Goal: Task Accomplishment & Management: Complete application form

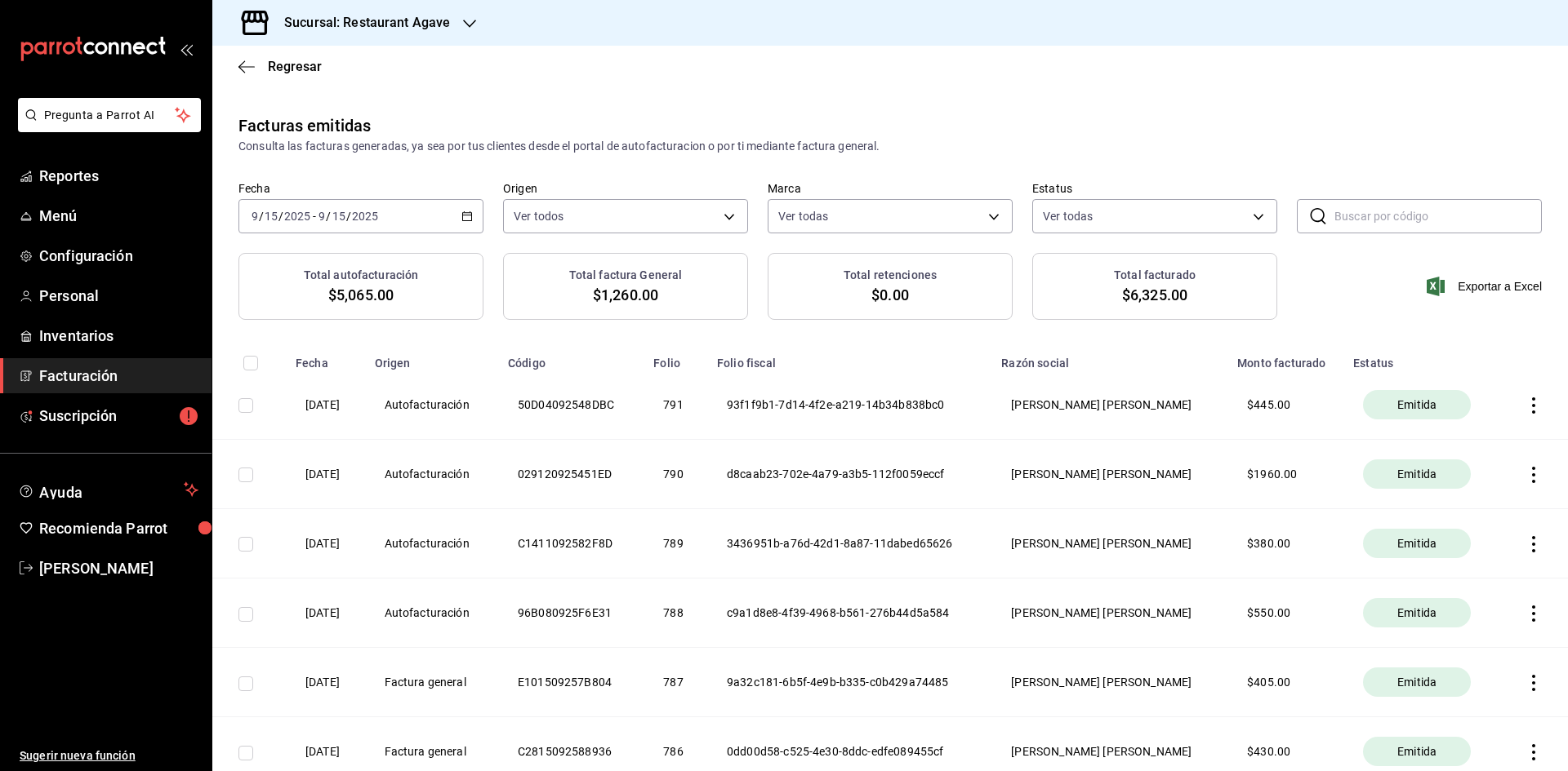
click at [409, 202] on div "[DATE] [DATE] - [DATE] [DATE]" at bounding box center [361, 216] width 245 height 34
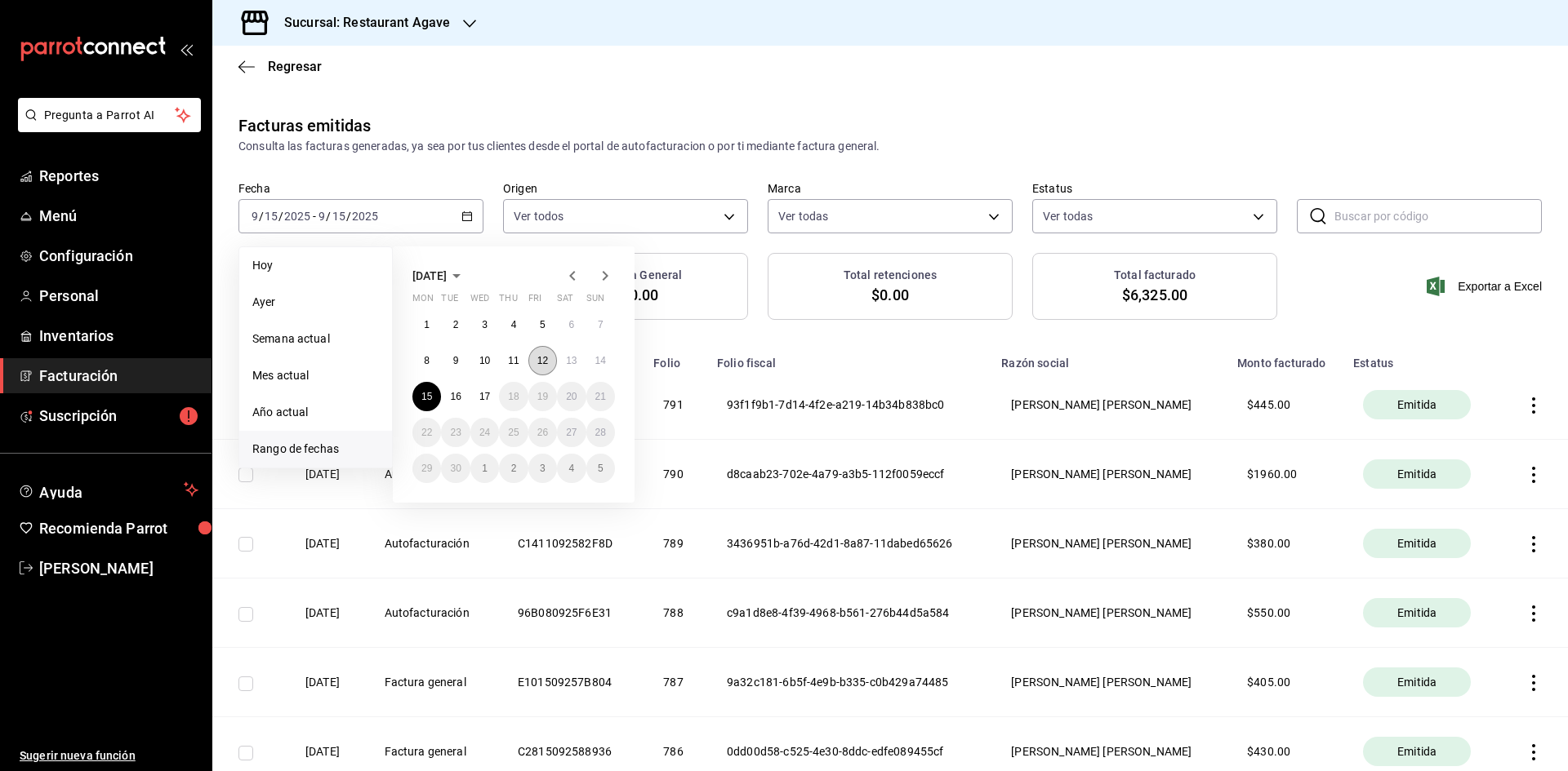
click at [552, 356] on button "12" at bounding box center [543, 360] width 29 height 29
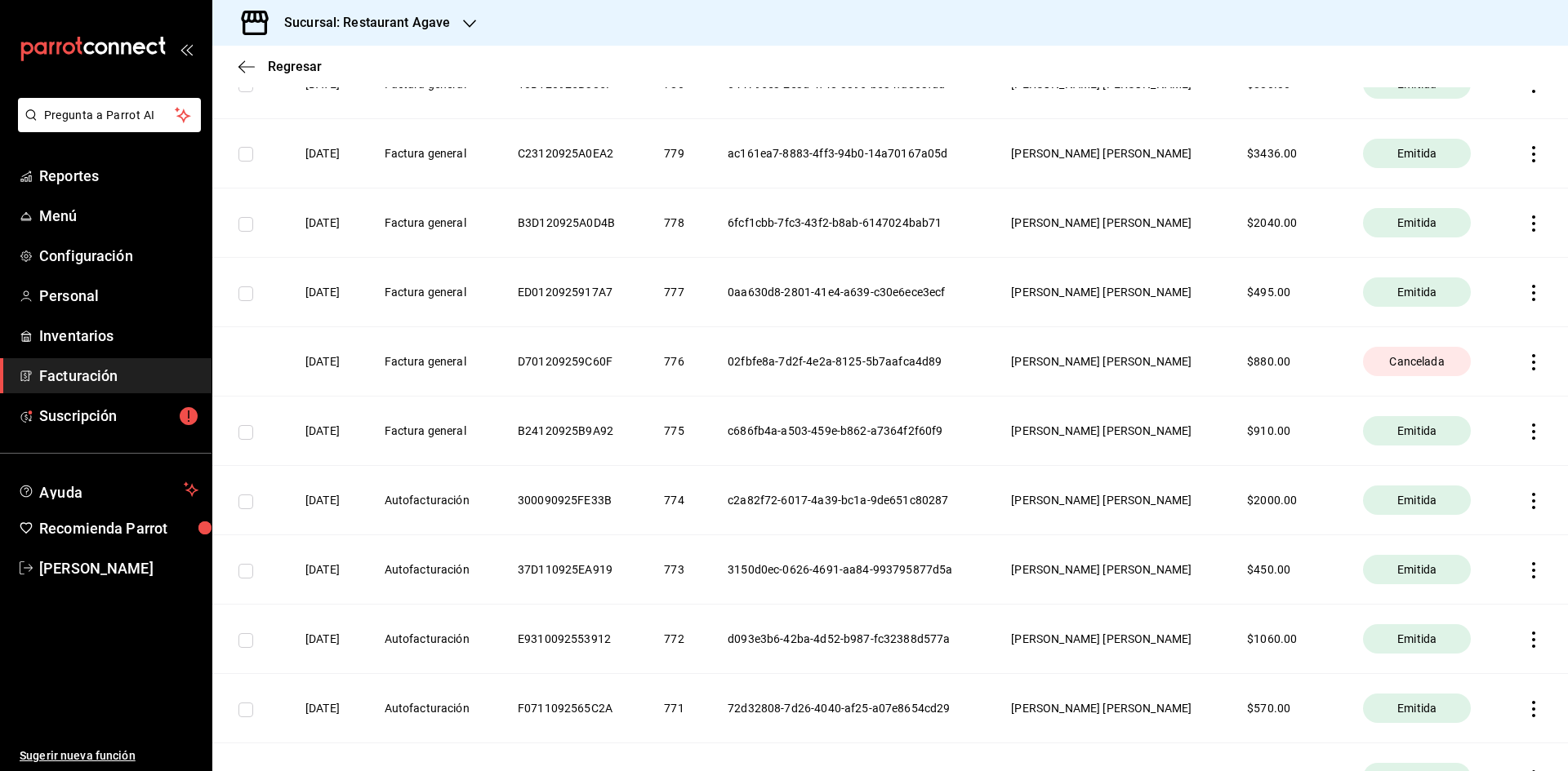
scroll to position [408, 0]
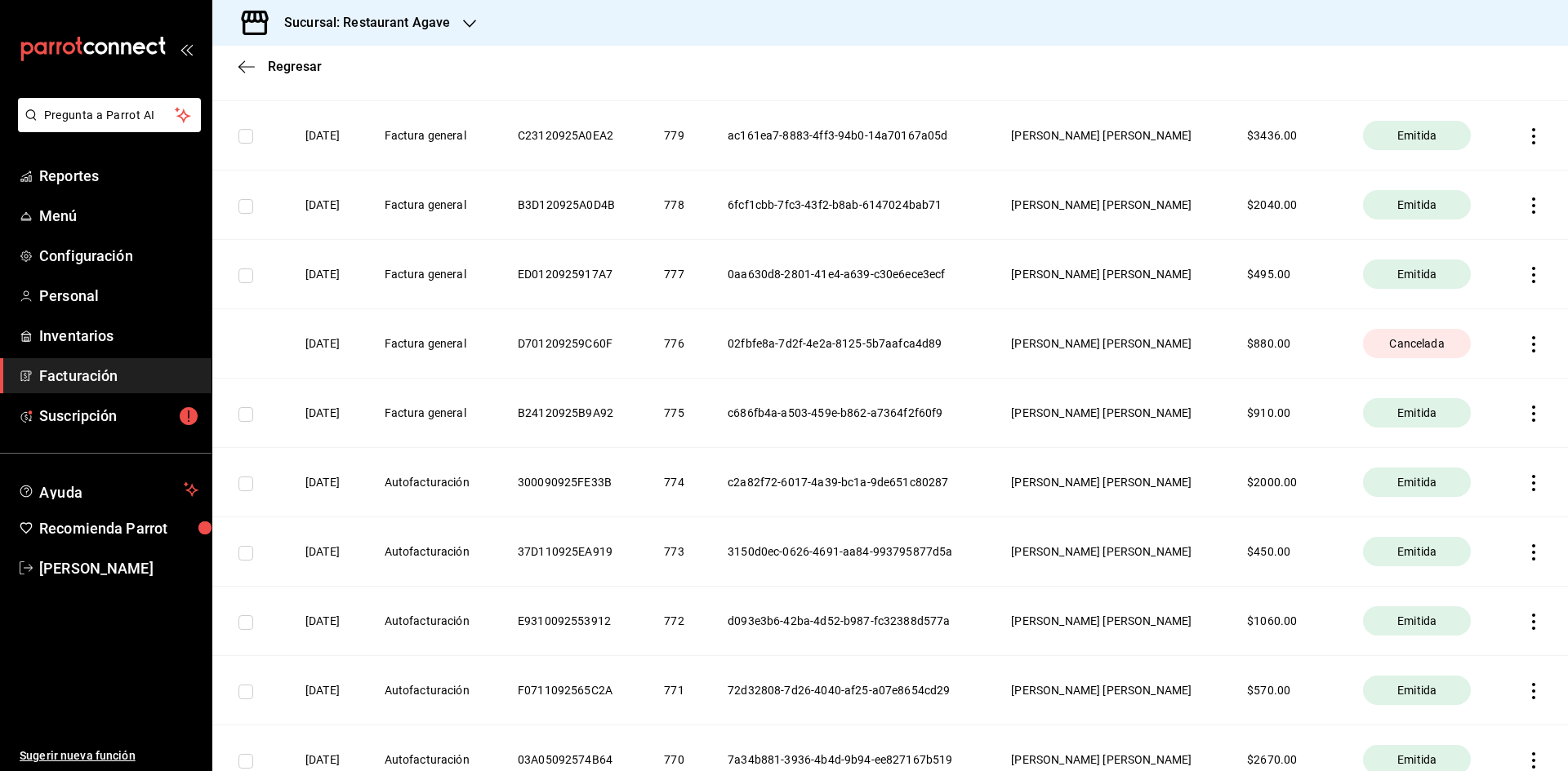
click at [1526, 550] on icon "button" at bounding box center [1534, 552] width 16 height 16
click at [1125, 573] on div at bounding box center [784, 385] width 1568 height 771
click at [1532, 560] on icon "button" at bounding box center [1534, 552] width 4 height 16
click at [1418, 599] on div "Cancelar factura" at bounding box center [1447, 594] width 84 height 13
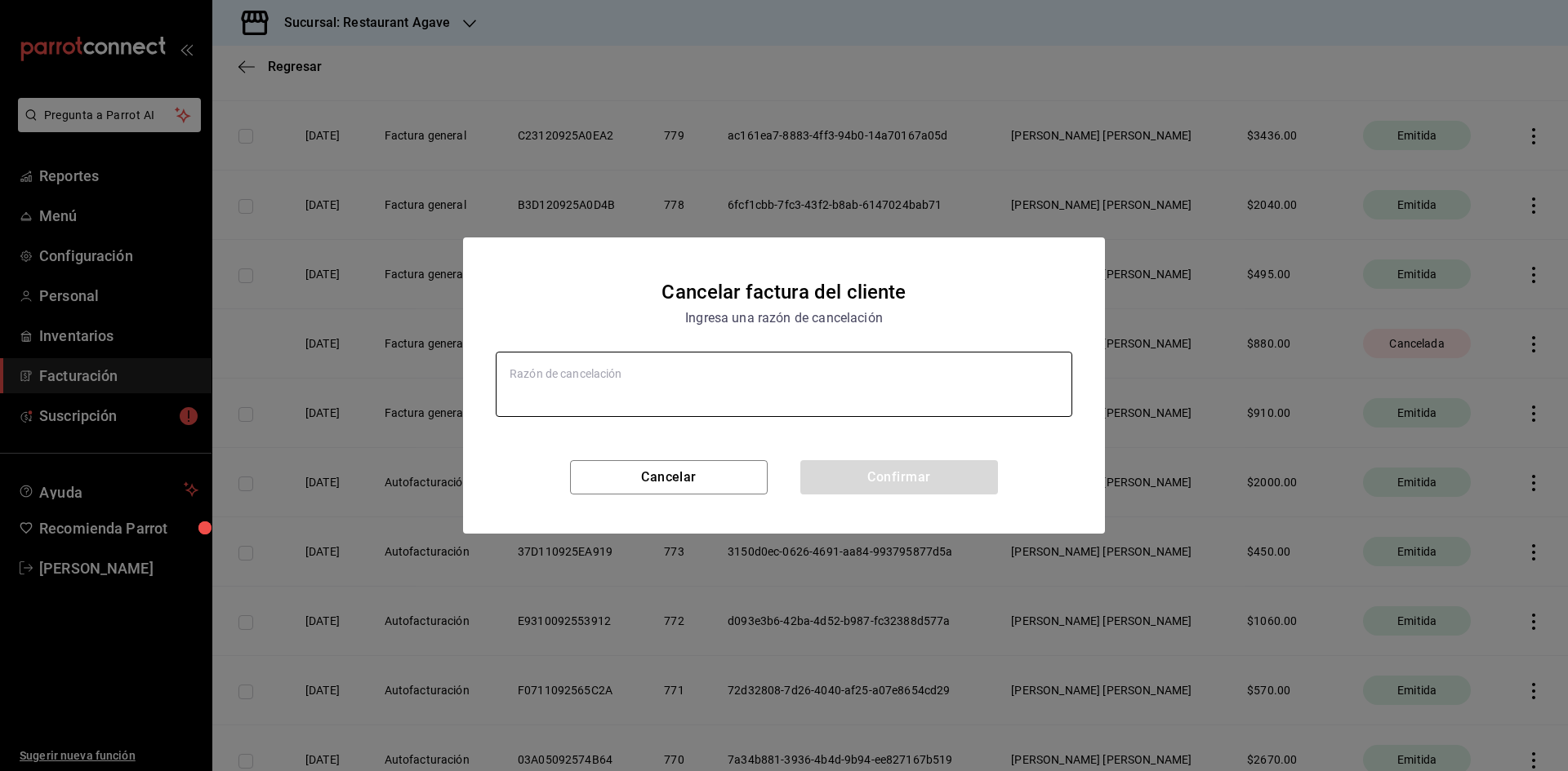
type textarea "x"
click at [762, 396] on textarea at bounding box center [784, 384] width 577 height 65
type textarea "datos erroneos"
type textarea "x"
type textarea "datos erroneos"
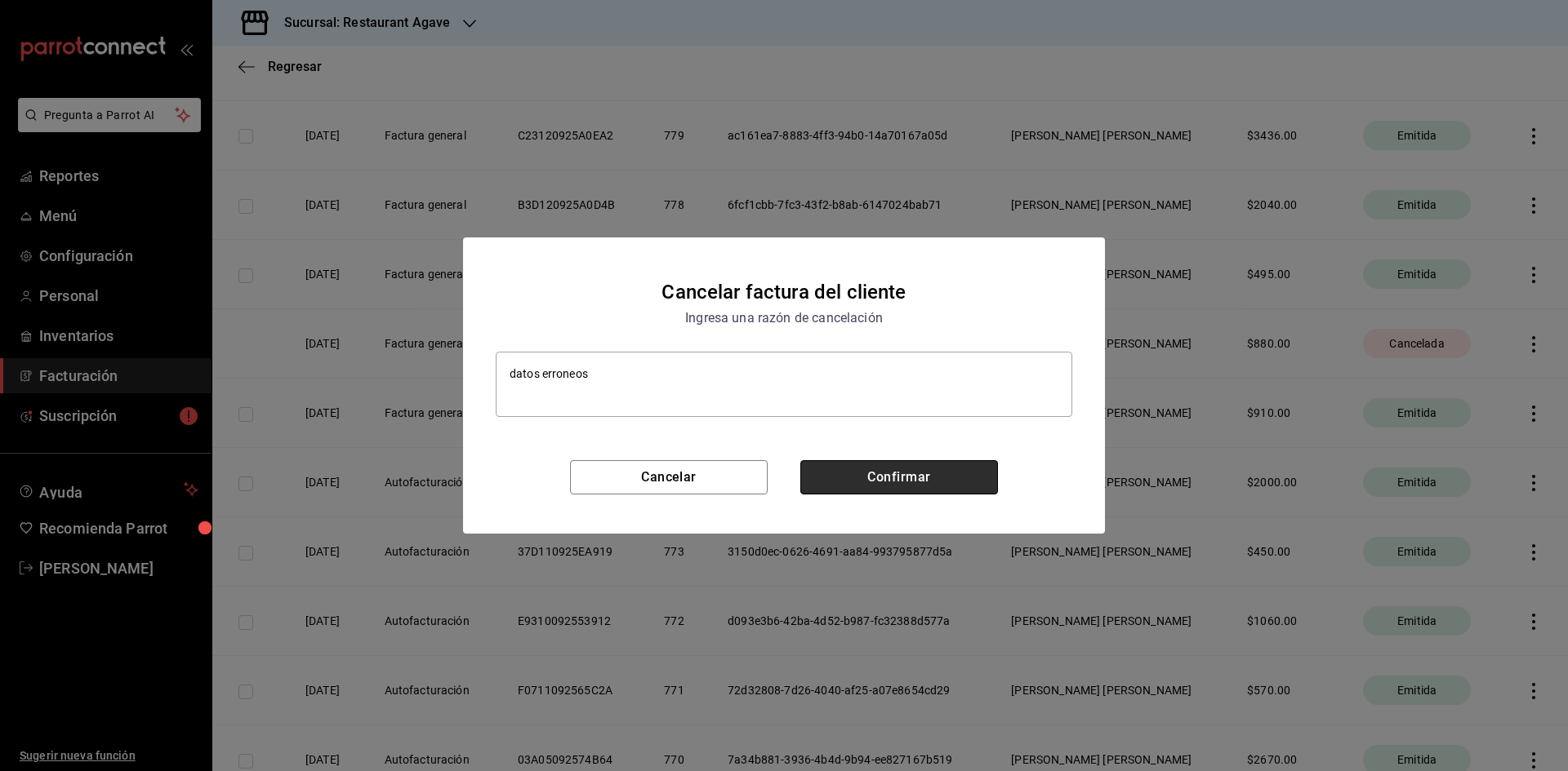
click at [884, 472] on button "Confirmar" at bounding box center [898, 477] width 198 height 34
type textarea "x"
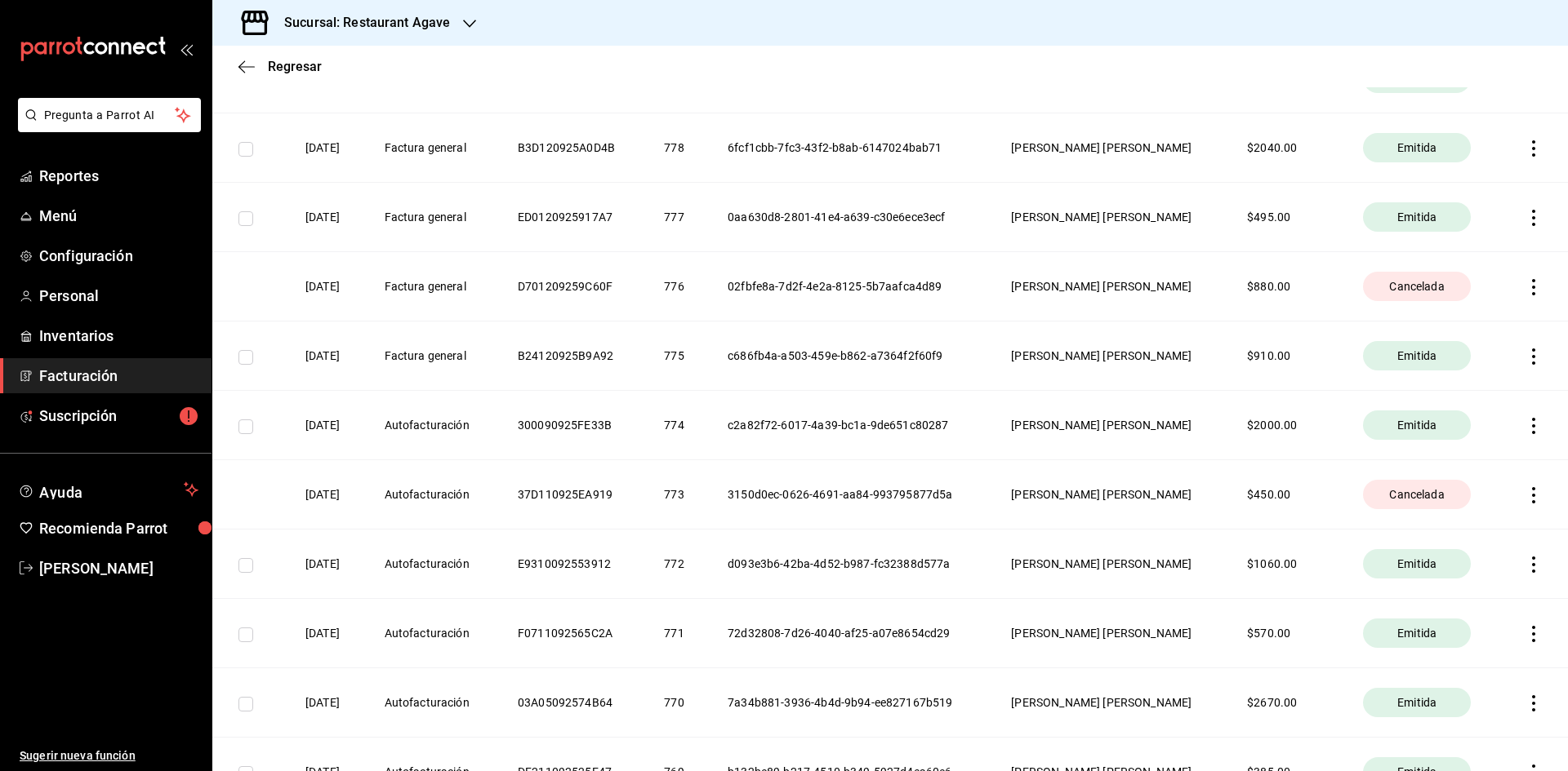
scroll to position [490, 0]
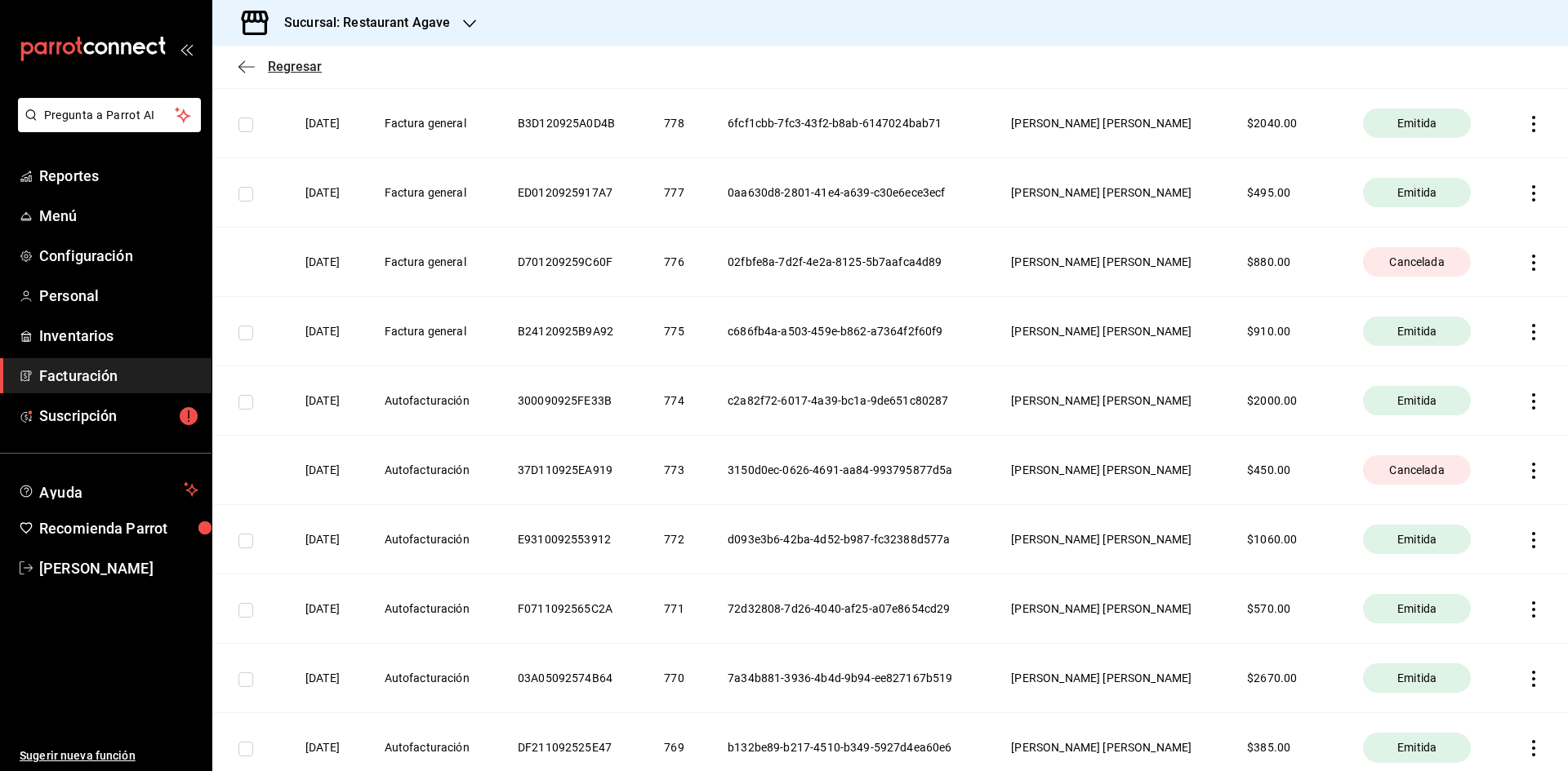
click at [241, 67] on icon "button" at bounding box center [247, 66] width 16 height 1
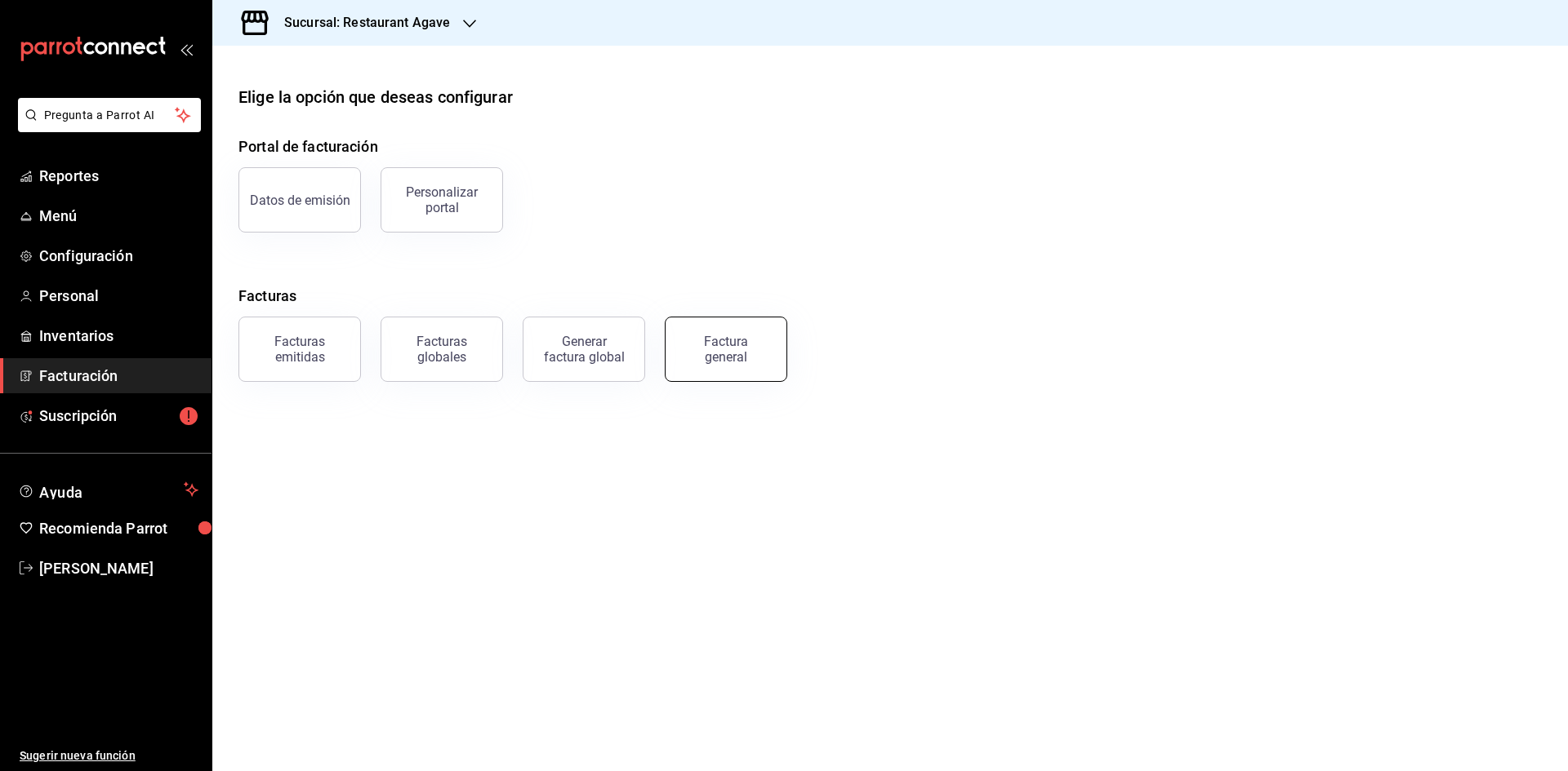
click at [718, 359] on div "Factura general" at bounding box center [726, 349] width 81 height 31
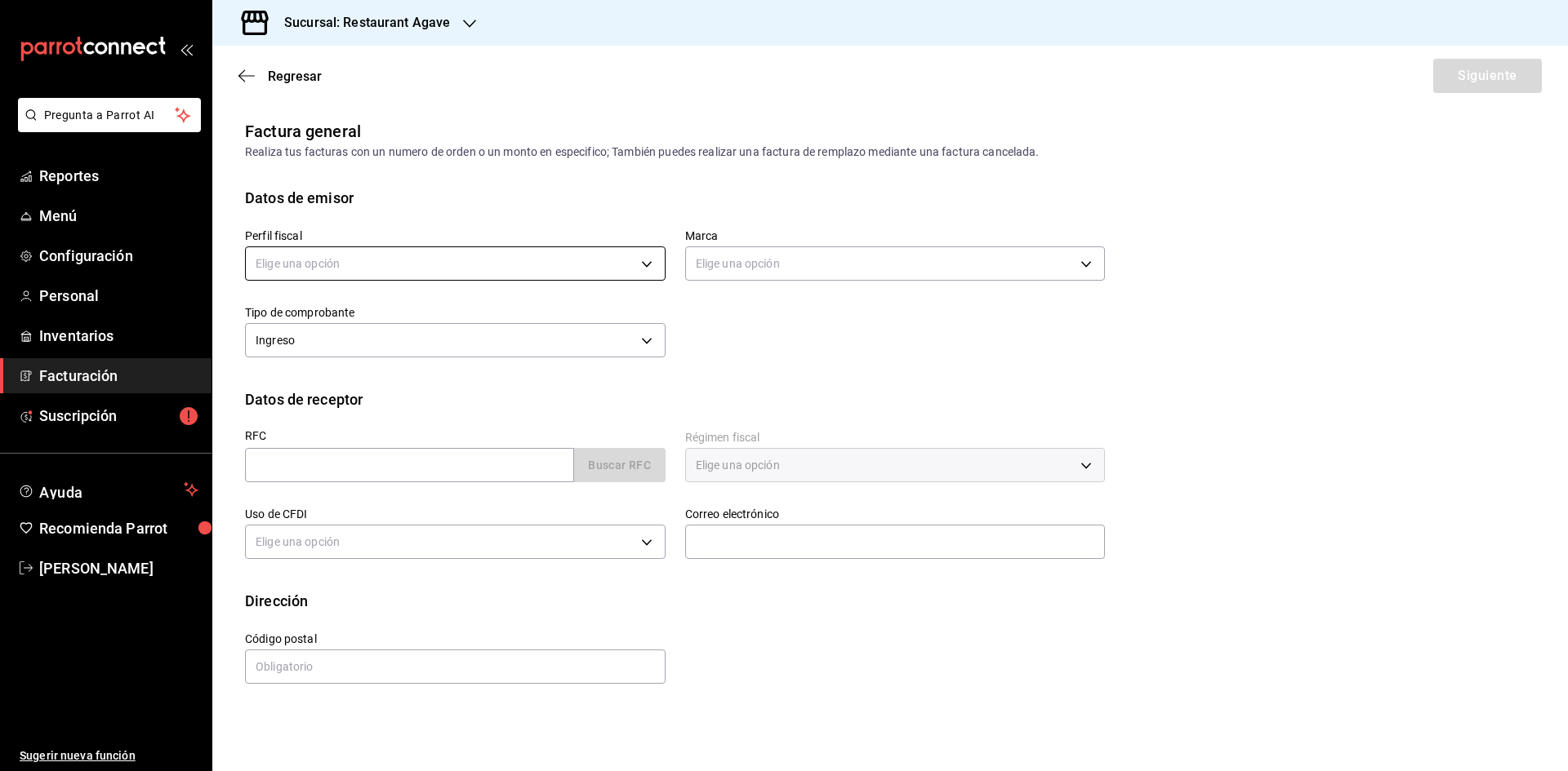
click at [350, 257] on body "Pregunta a Parrot AI Reportes Menú Configuración Personal Inventarios Facturaci…" at bounding box center [784, 385] width 1568 height 771
click at [359, 354] on li "[PERSON_NAME] [PERSON_NAME]" at bounding box center [455, 347] width 419 height 30
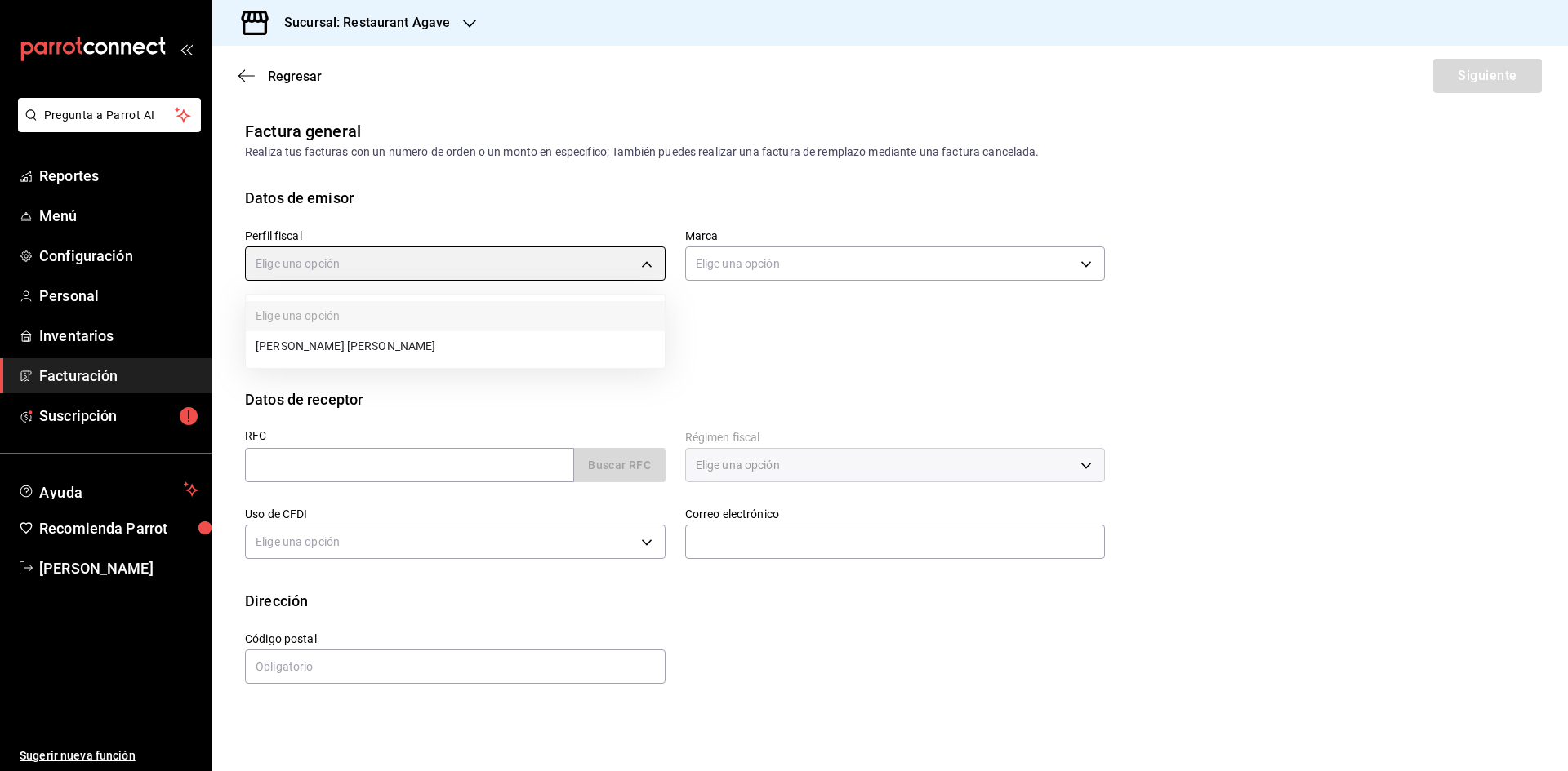
type input "ad901036-74df-4fe8-addc-bdb4b17d016d"
type input "ac14864f-e3a0-4832-92fd-dda121f57a49"
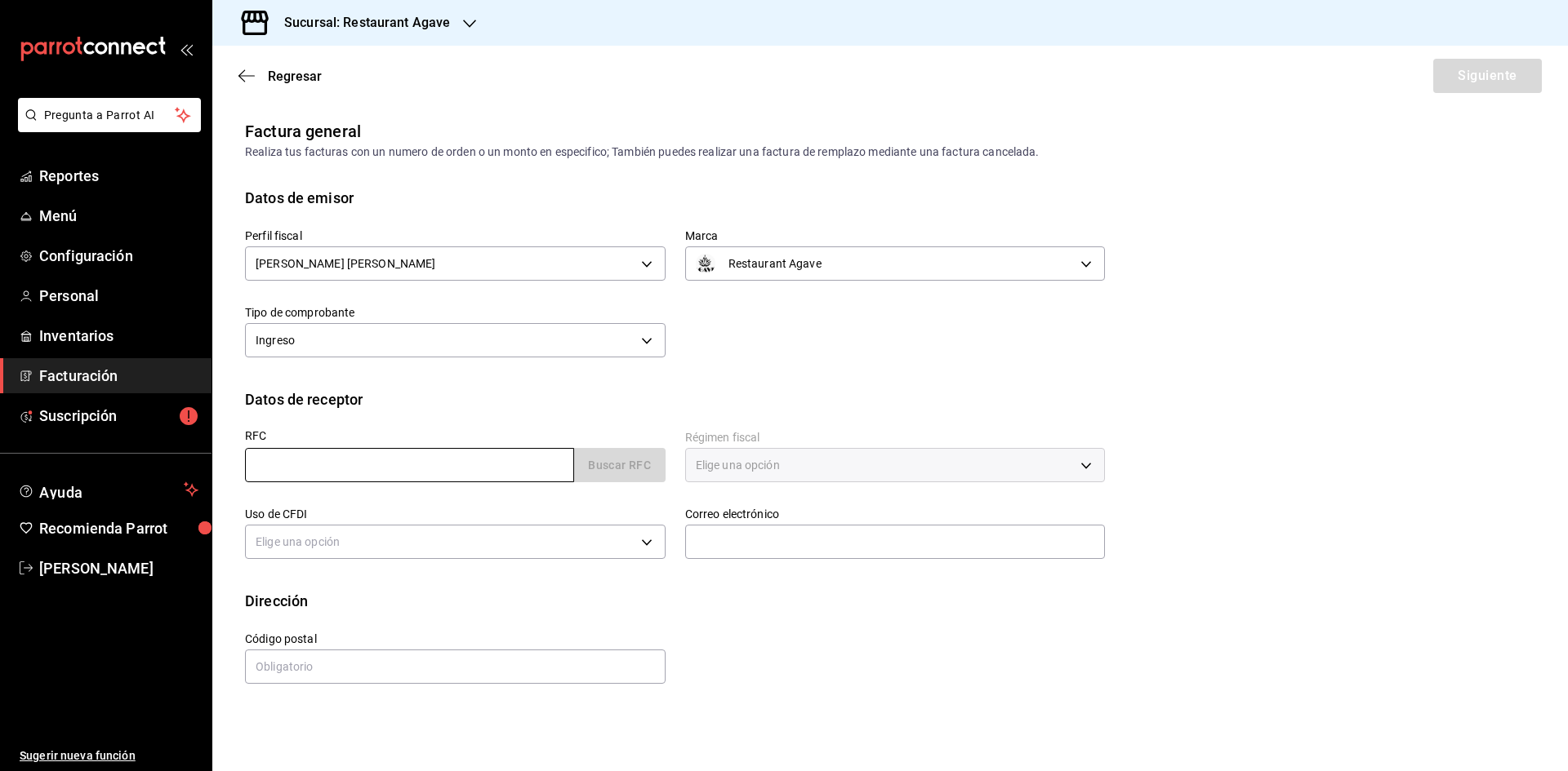
click at [396, 461] on input "text" at bounding box center [409, 465] width 329 height 34
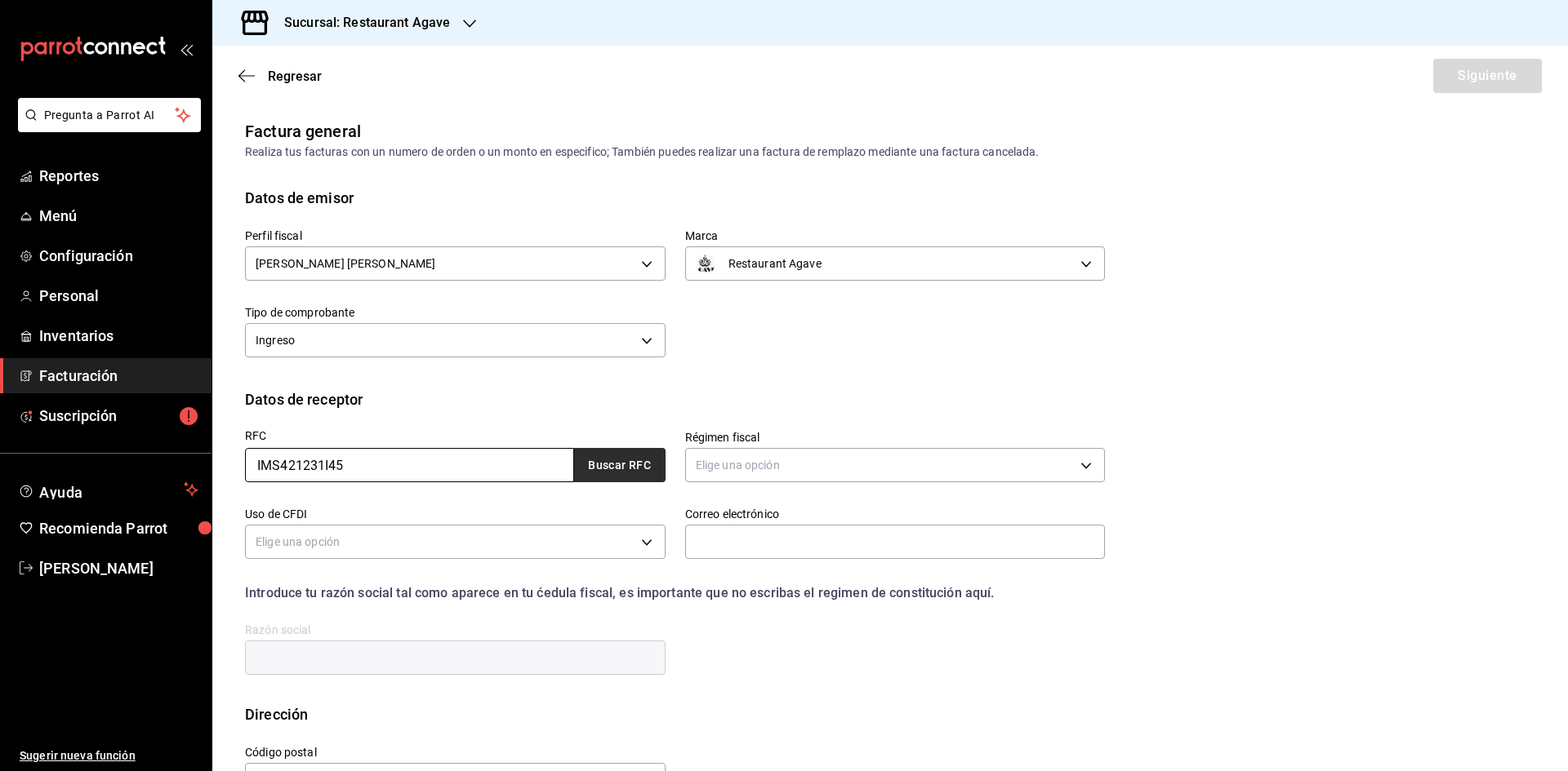
type input "IMS421231I45"
click at [624, 477] on button "Buscar RFC" at bounding box center [620, 465] width 91 height 34
type input "603"
type input "S01"
type input "[PERSON_NAME][EMAIL_ADDRESS][DOMAIN_NAME]"
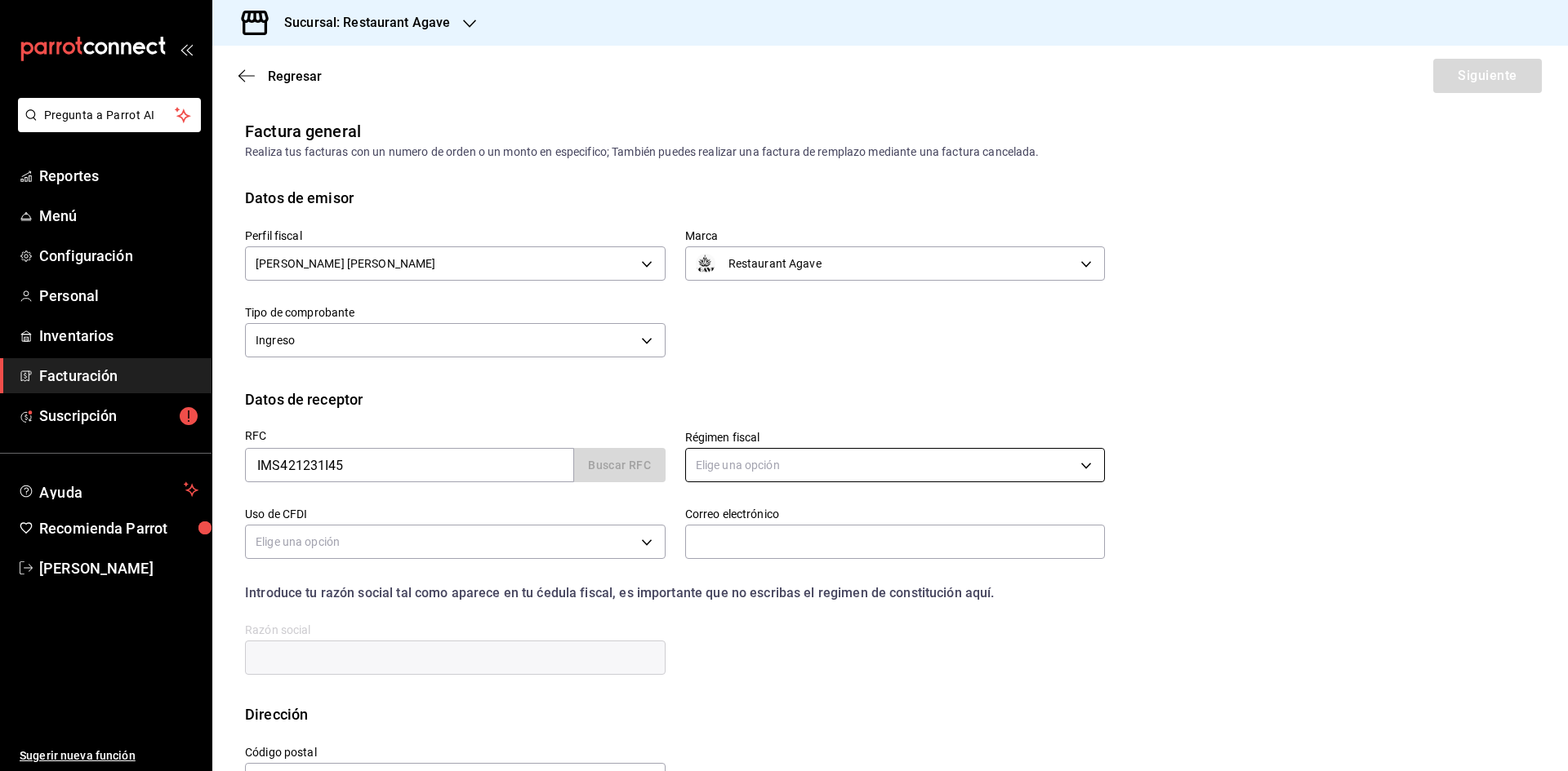
type input "06600"
type input "INSTITUTO MEXICANO DEL SEGURO SOCIAL"
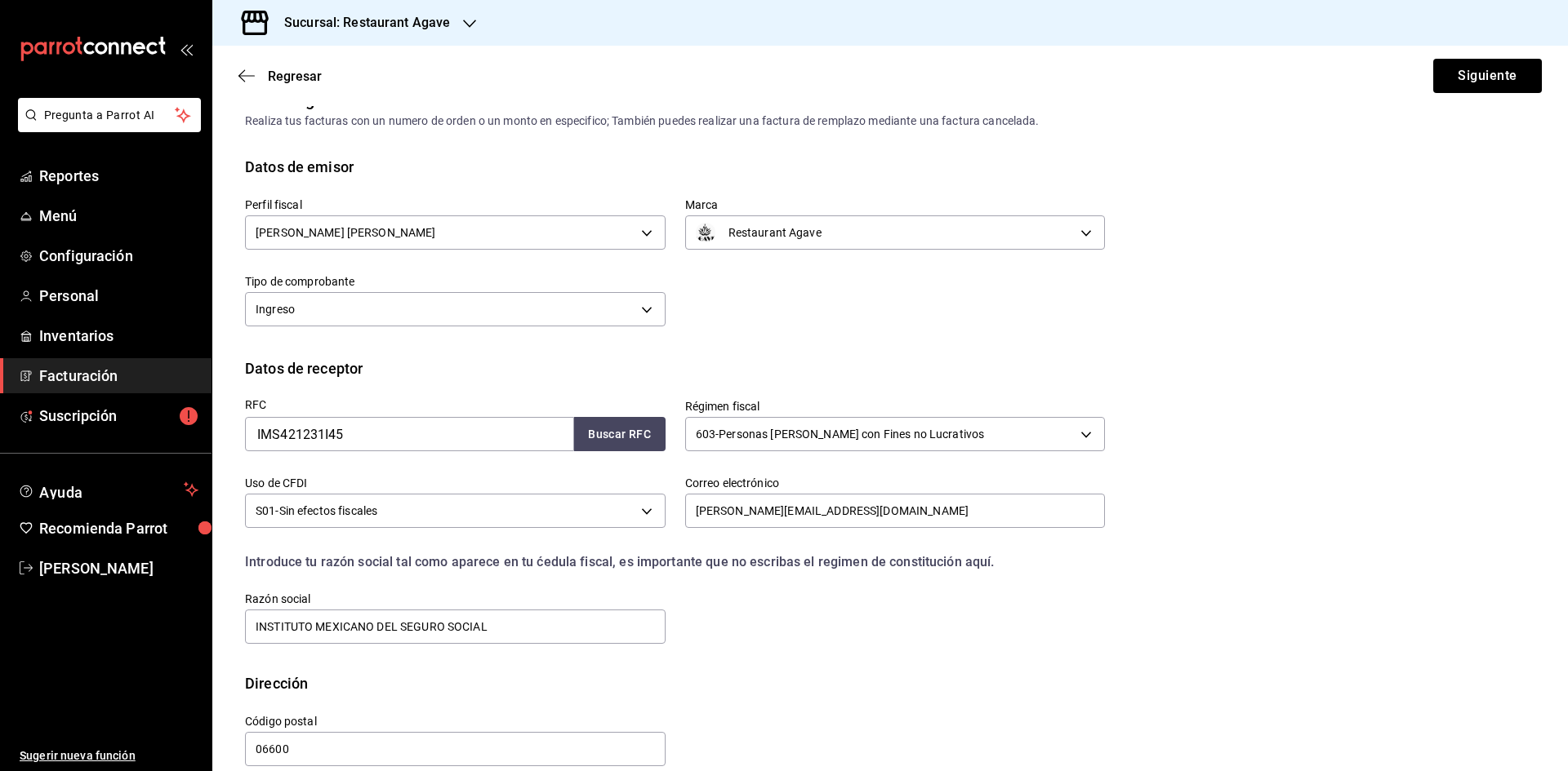
scroll to position [54, 0]
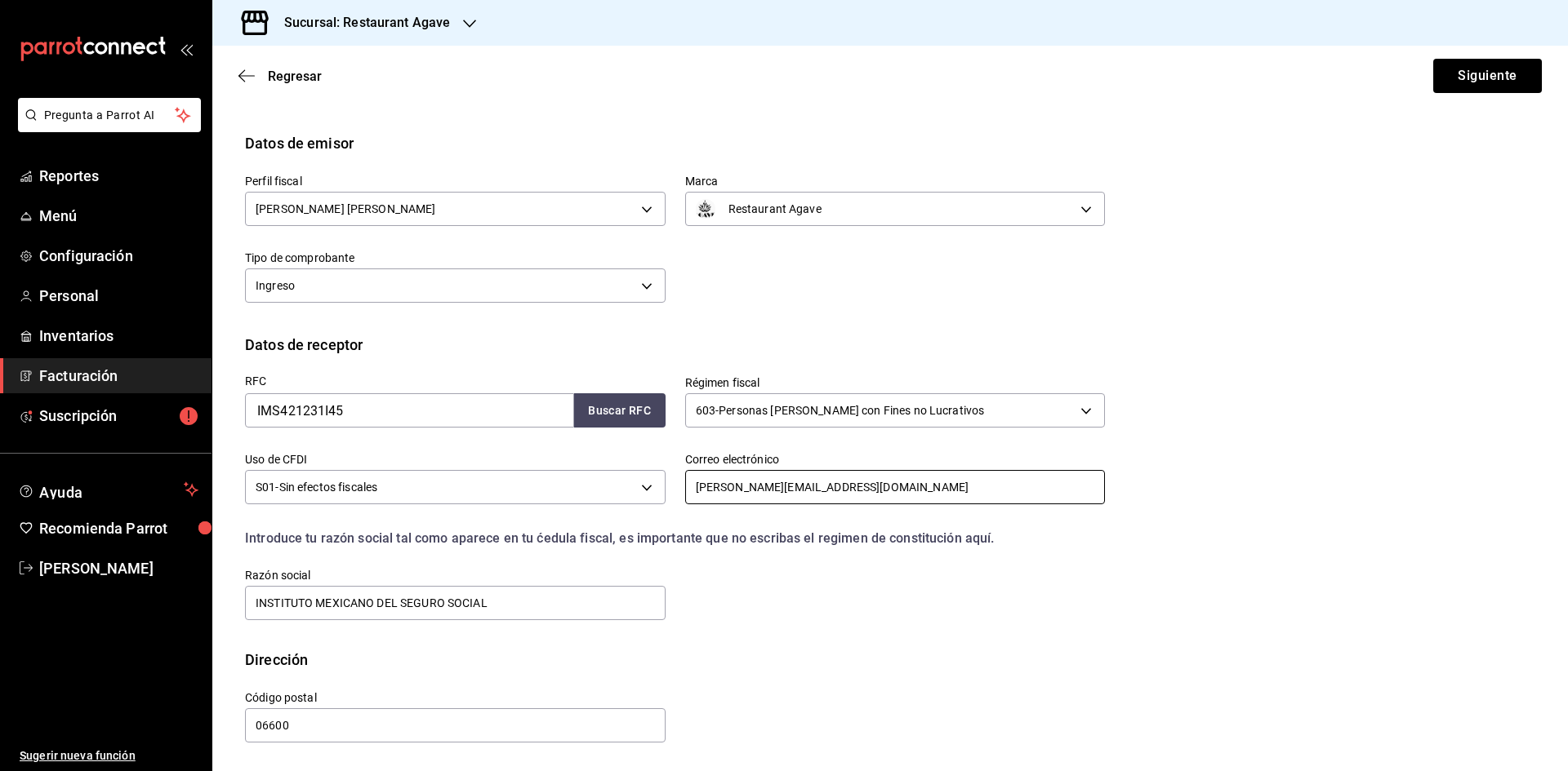
drag, startPoint x: 787, startPoint y: 487, endPoint x: 681, endPoint y: 491, distance: 106.1
click at [686, 491] on input "[PERSON_NAME][EMAIL_ADDRESS][DOMAIN_NAME]" at bounding box center [896, 487] width 421 height 34
type input "[PERSON_NAME][EMAIL_ADDRESS][DOMAIN_NAME]"
click at [1492, 82] on button "Siguiente" at bounding box center [1488, 76] width 109 height 34
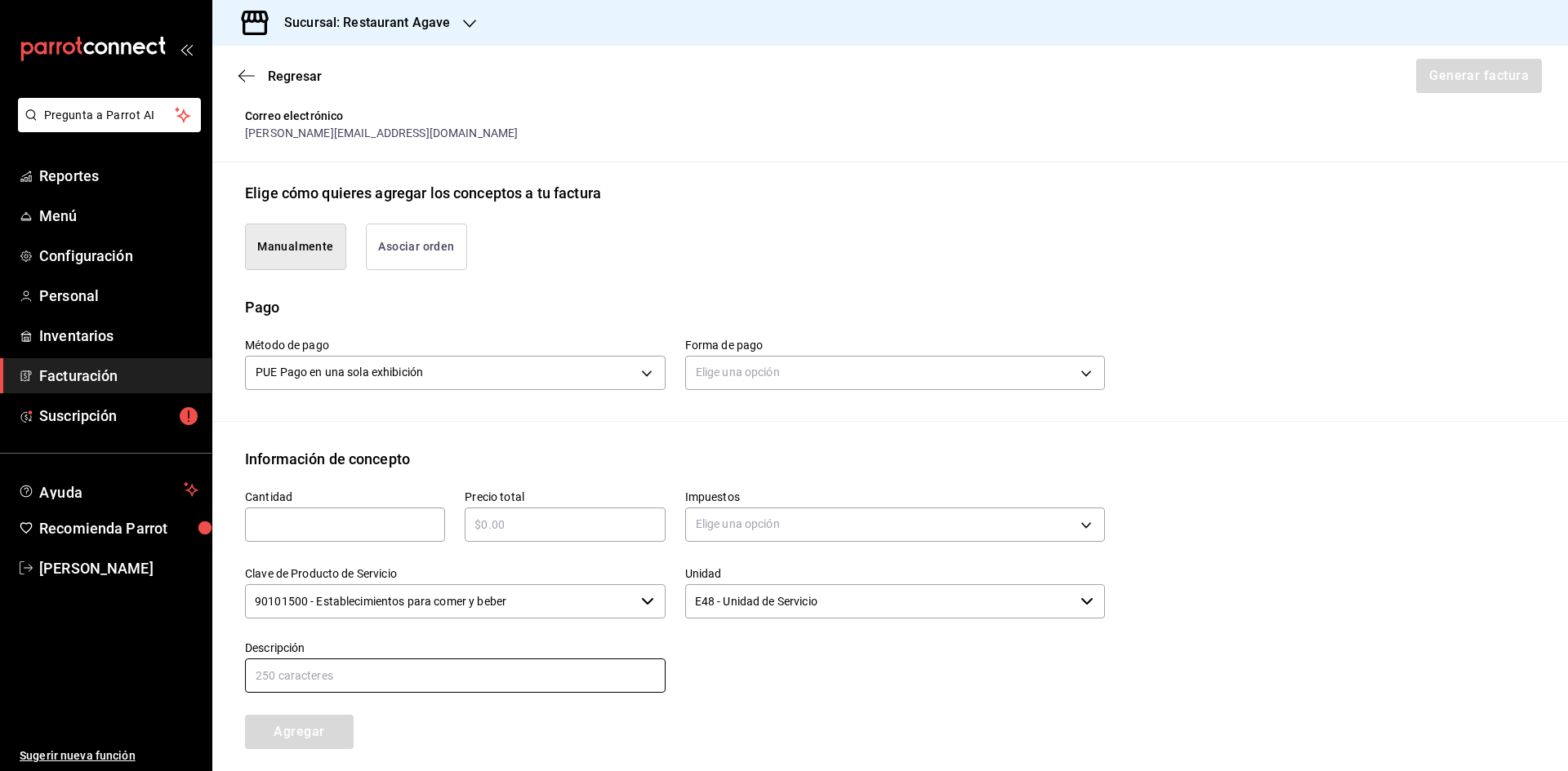
scroll to position [381, 0]
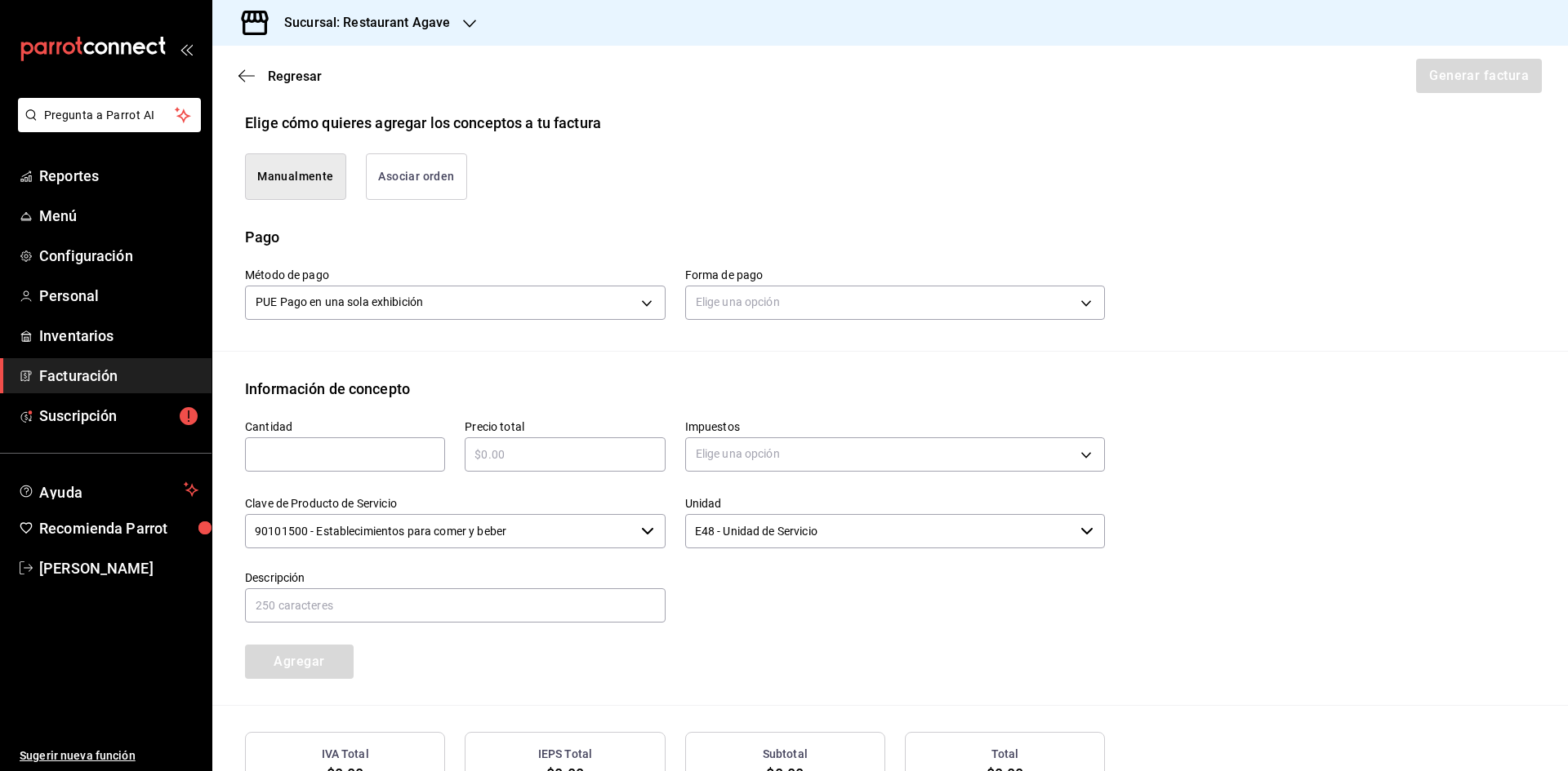
click at [297, 442] on div "​" at bounding box center [345, 455] width 200 height 34
type input "1"
click at [612, 453] on input "text" at bounding box center [565, 455] width 200 height 20
type input "$450"
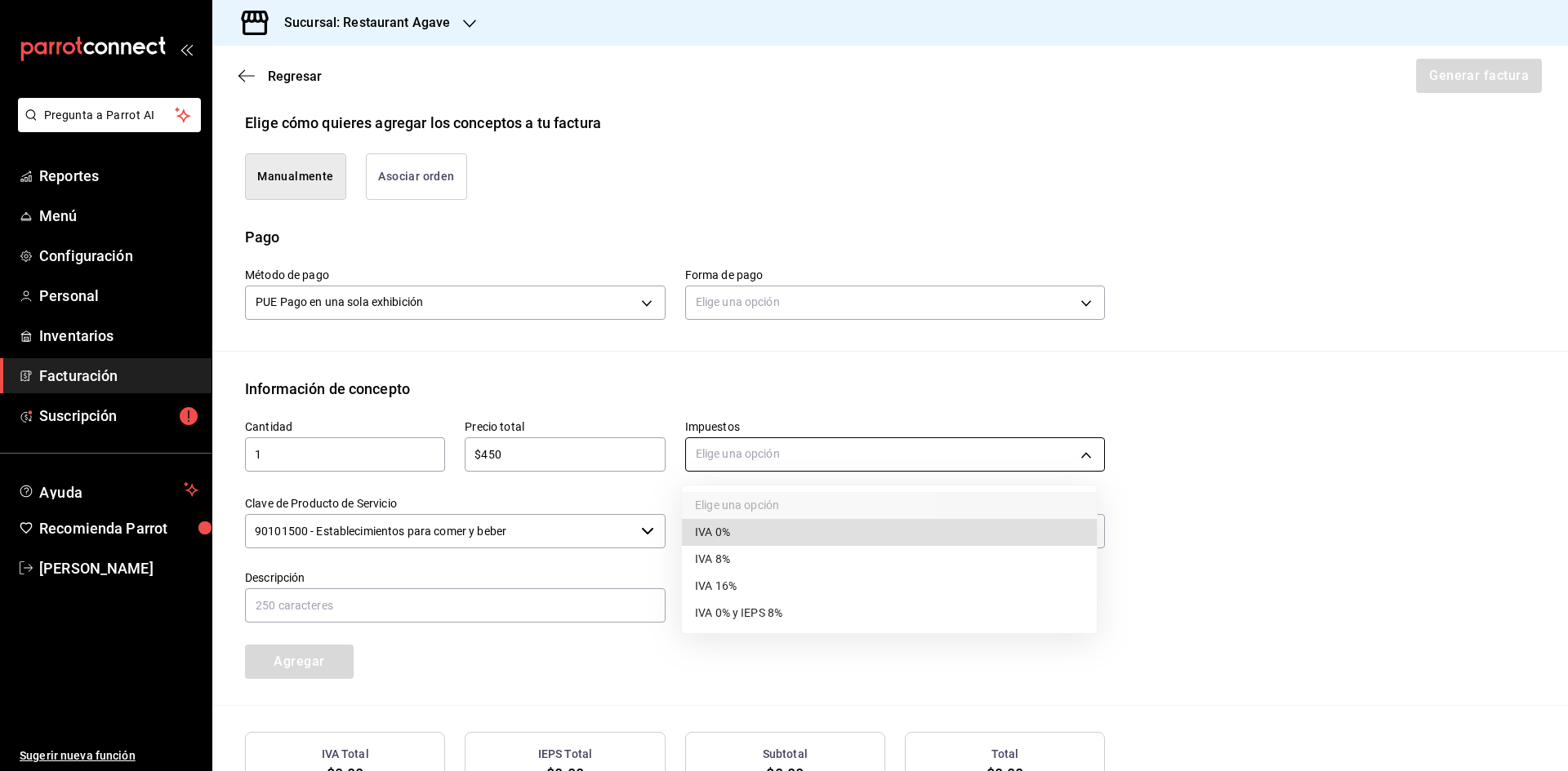
click at [853, 457] on body "Pregunta a Parrot AI Reportes Menú Configuración Personal Inventarios Facturaci…" at bounding box center [784, 385] width 1568 height 771
click at [738, 577] on li "IVA 16%" at bounding box center [889, 586] width 415 height 27
type input "IVA_16"
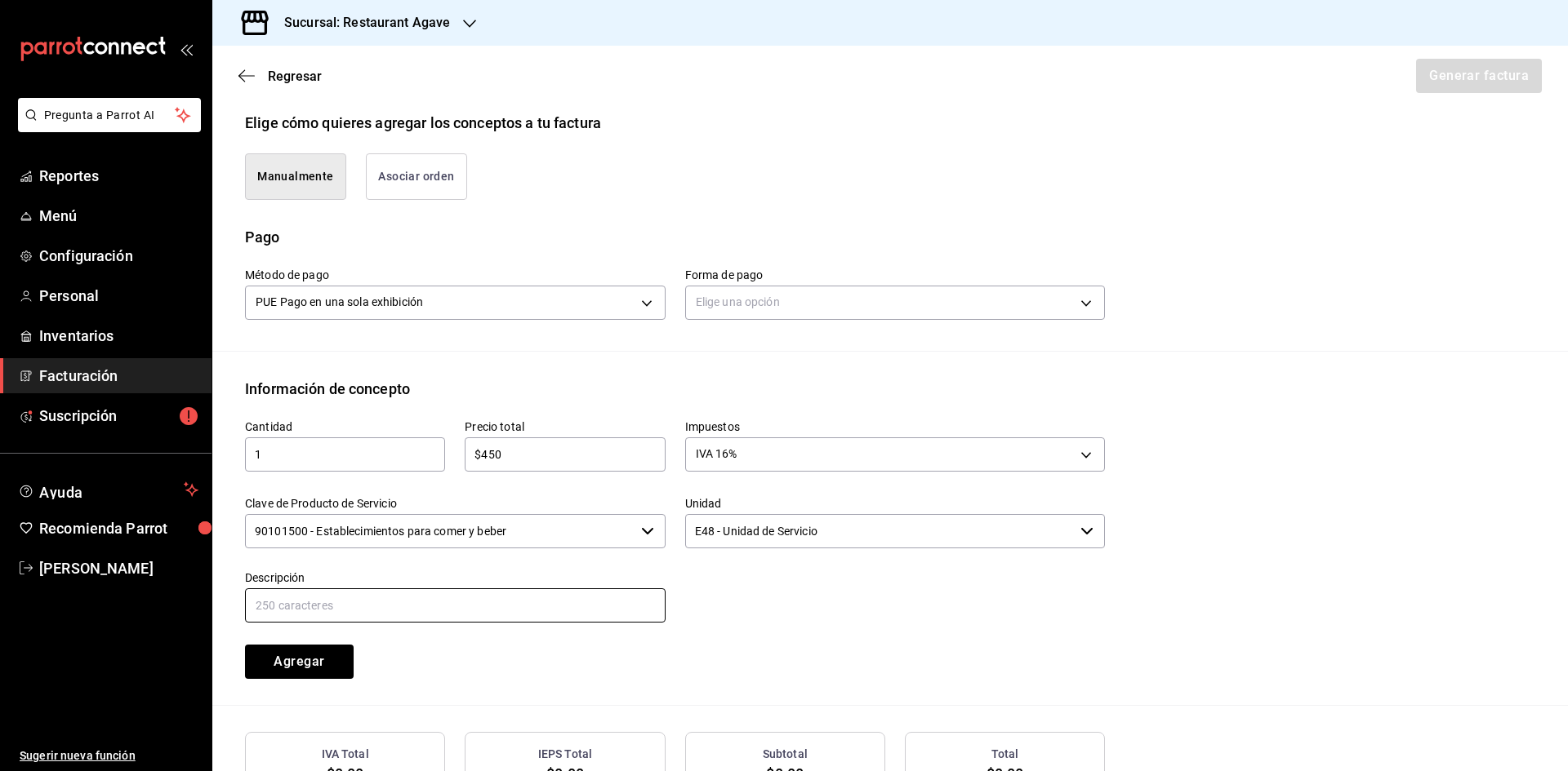
click at [336, 604] on input "text" at bounding box center [455, 606] width 421 height 34
type input "consumo"
click at [301, 673] on button "Agregar" at bounding box center [299, 662] width 109 height 34
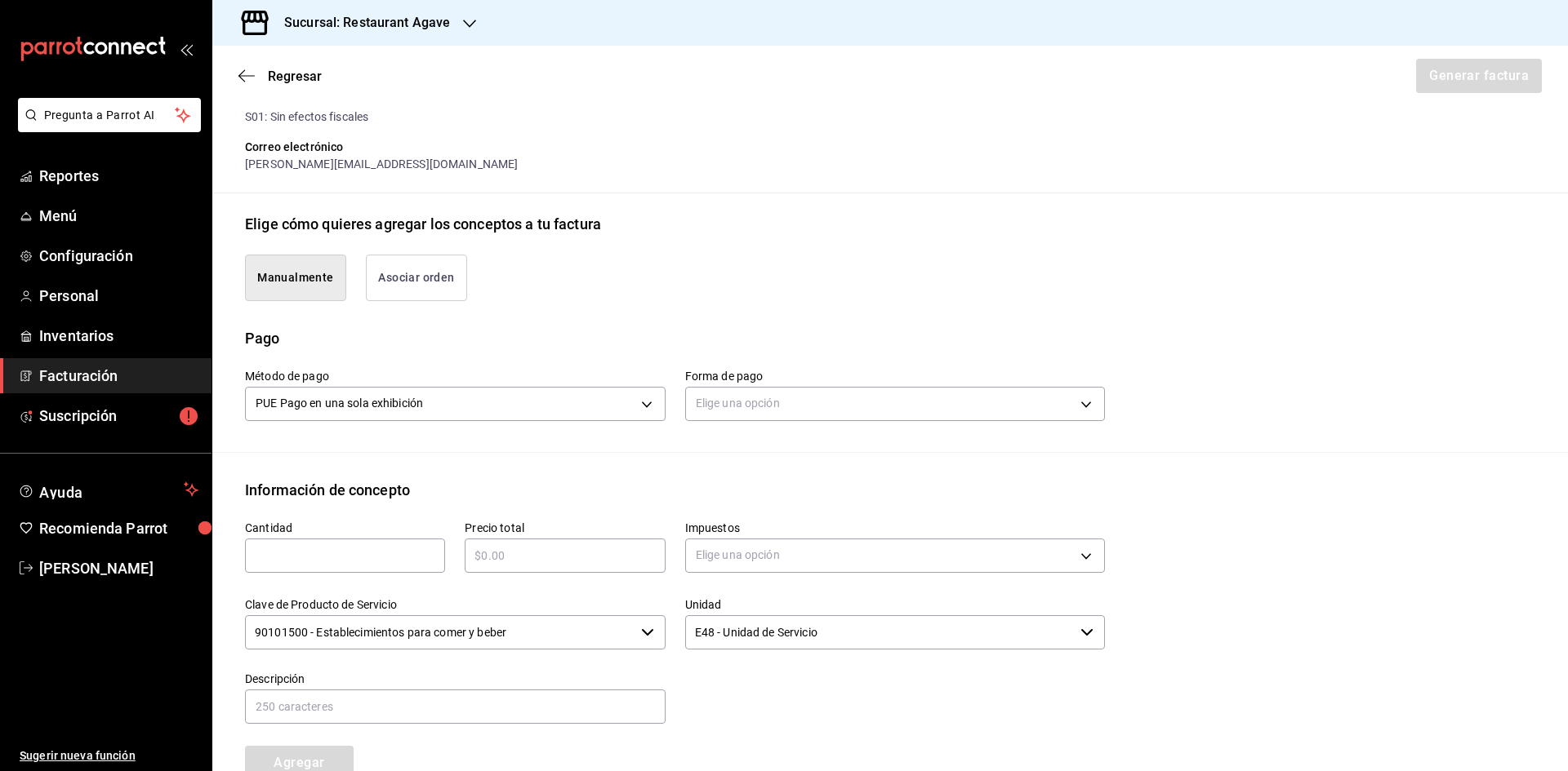
scroll to position [140, 0]
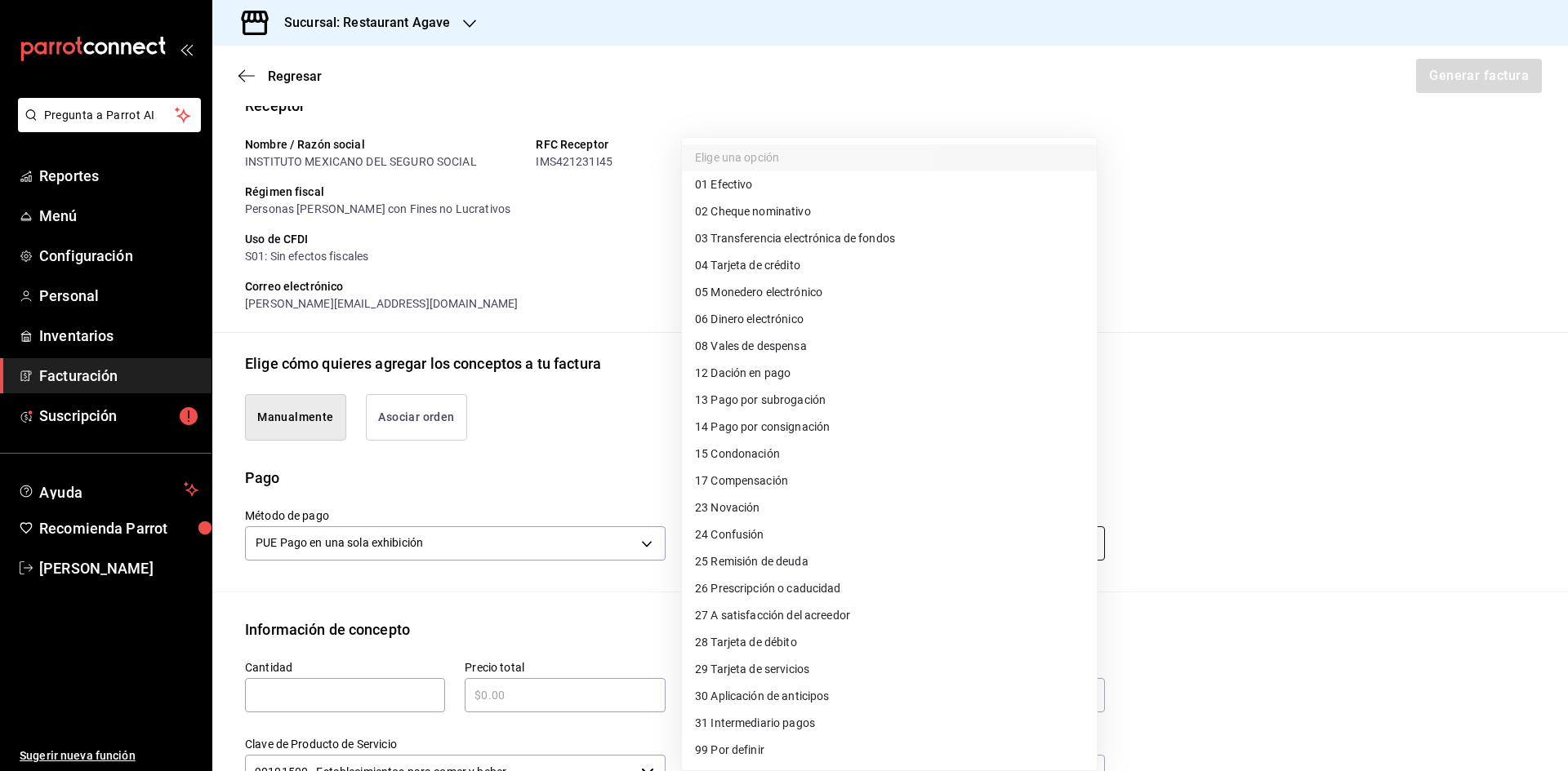
click at [949, 540] on body "Pregunta a Parrot AI Reportes Menú Configuración Personal Inventarios Facturaci…" at bounding box center [784, 385] width 1568 height 771
click at [818, 271] on li "04 Tarjeta de crédito" at bounding box center [889, 265] width 415 height 27
type input "04"
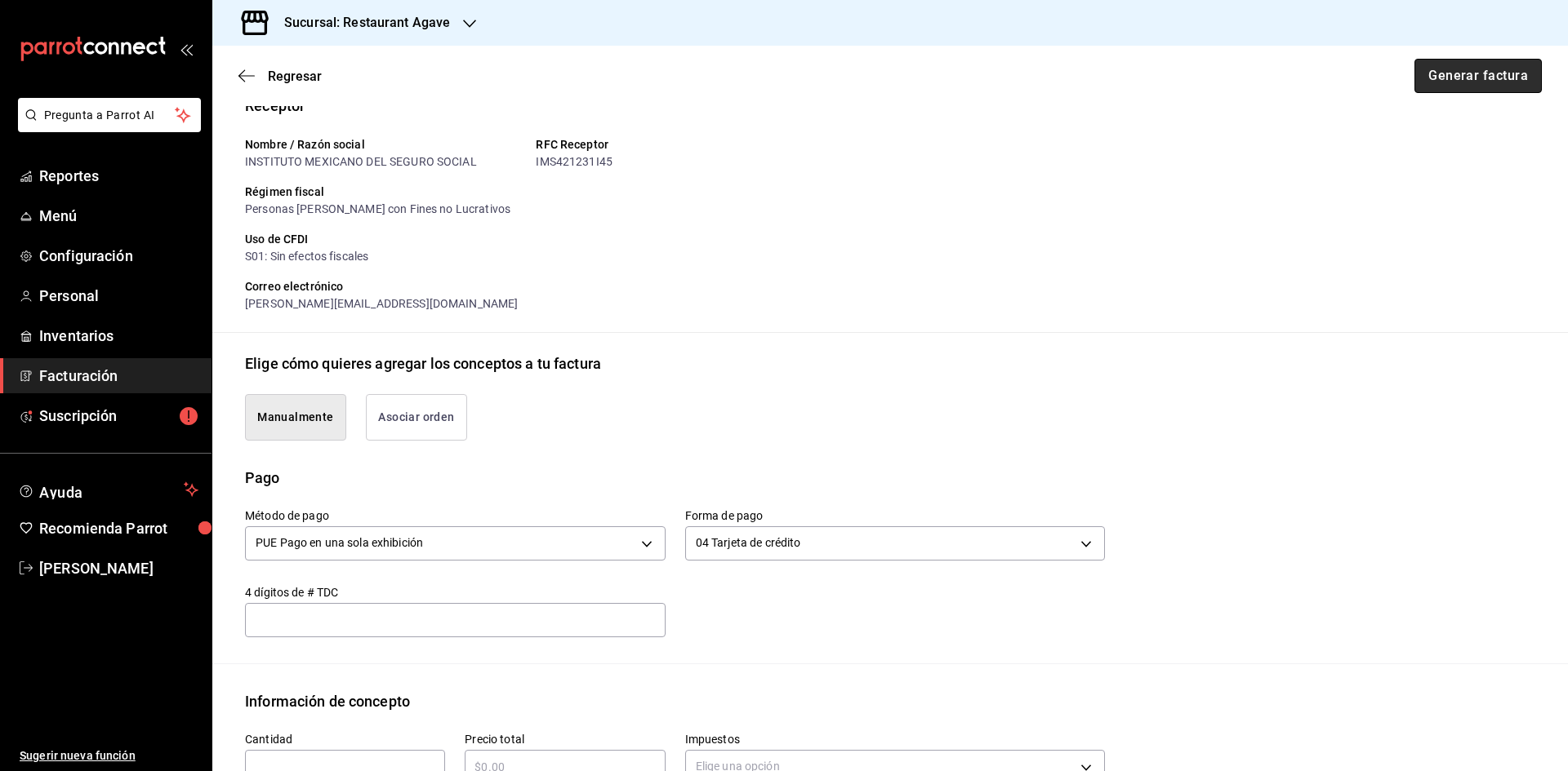
click at [1505, 85] on button "Generar factura" at bounding box center [1478, 76] width 128 height 34
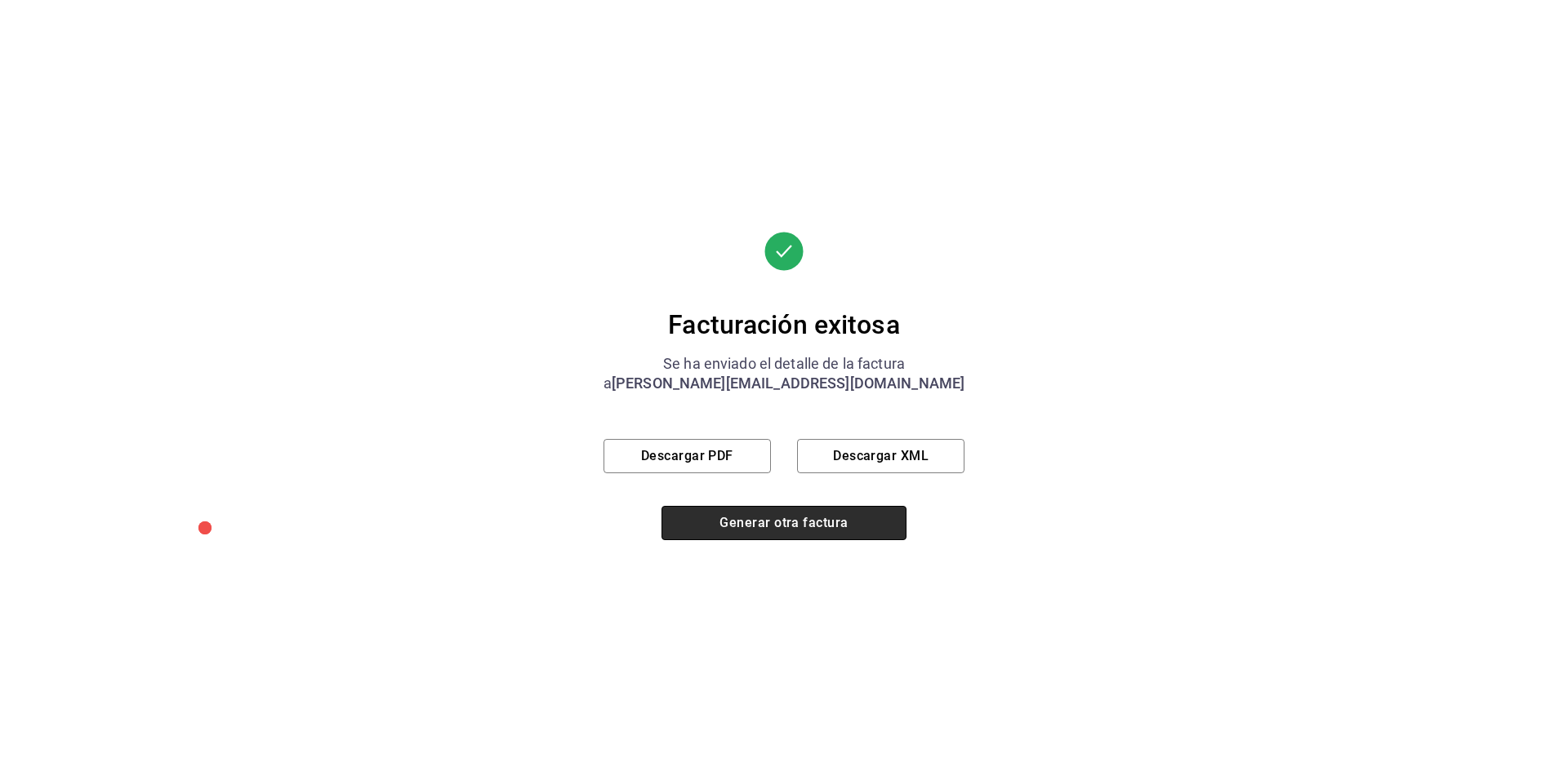
click at [799, 525] on button "Generar otra factura" at bounding box center [784, 523] width 245 height 34
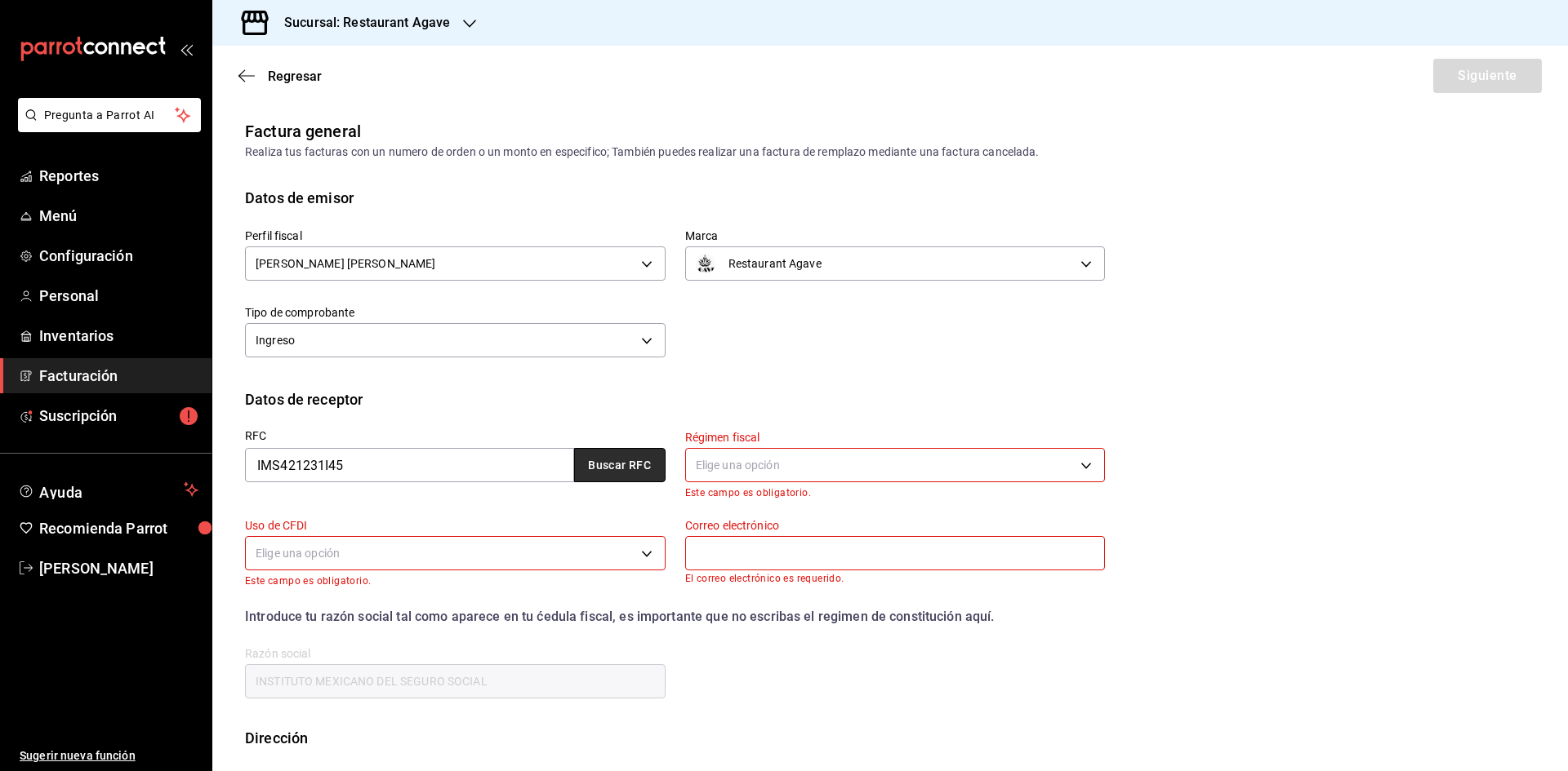
click at [611, 472] on button "Buscar RFC" at bounding box center [620, 465] width 91 height 34
type input "603"
type input "S01"
type input "[PERSON_NAME][EMAIL_ADDRESS][DOMAIN_NAME]"
type input "06600"
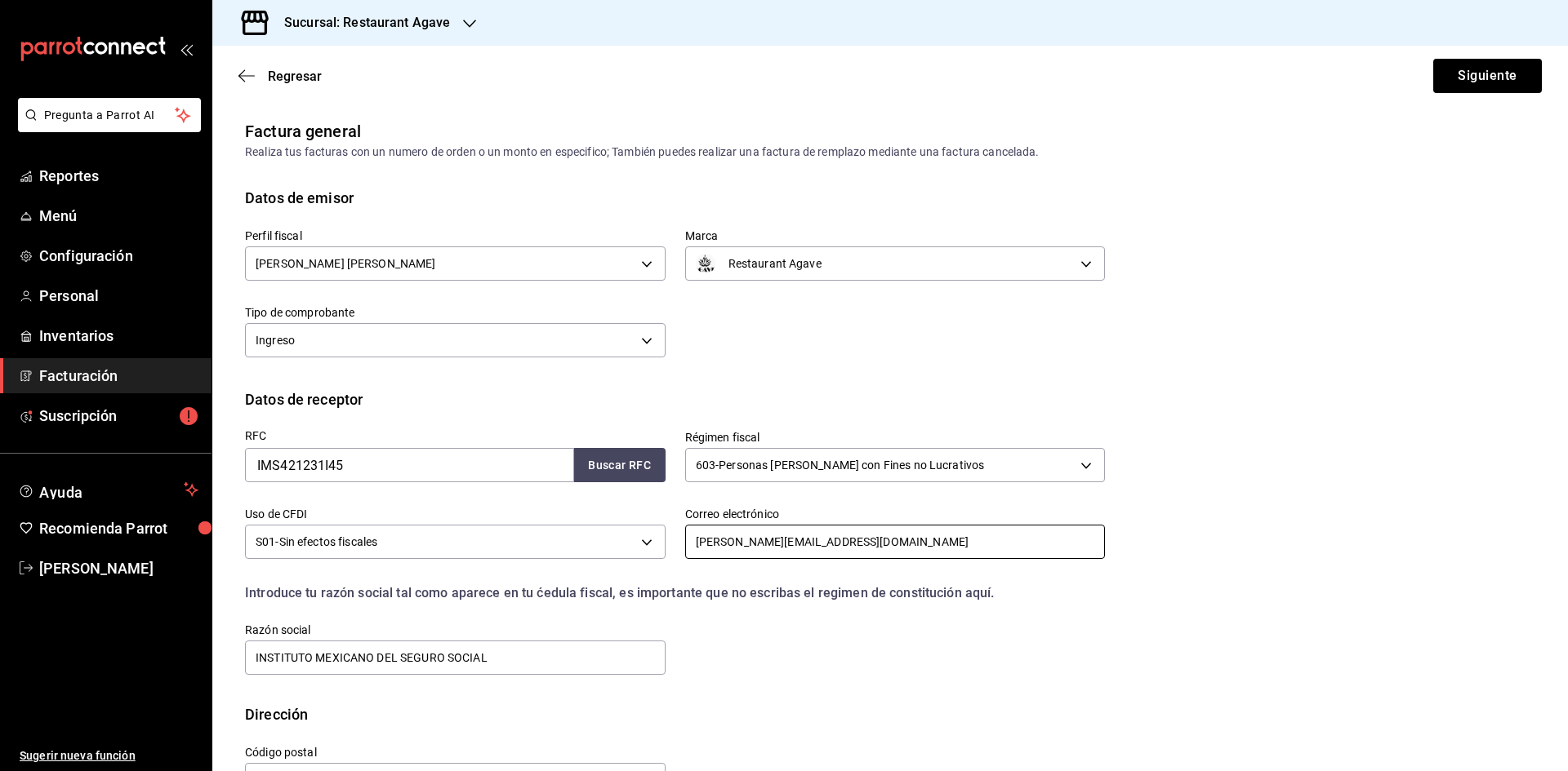
drag, startPoint x: 761, startPoint y: 541, endPoint x: 695, endPoint y: 545, distance: 66.1
click at [695, 545] on input "[PERSON_NAME][EMAIL_ADDRESS][DOMAIN_NAME]" at bounding box center [896, 541] width 421 height 34
drag, startPoint x: 850, startPoint y: 538, endPoint x: 756, endPoint y: 541, distance: 94.0
click at [756, 541] on input "[EMAIL_ADDRESS][DOMAIN_NAME]" at bounding box center [896, 541] width 421 height 34
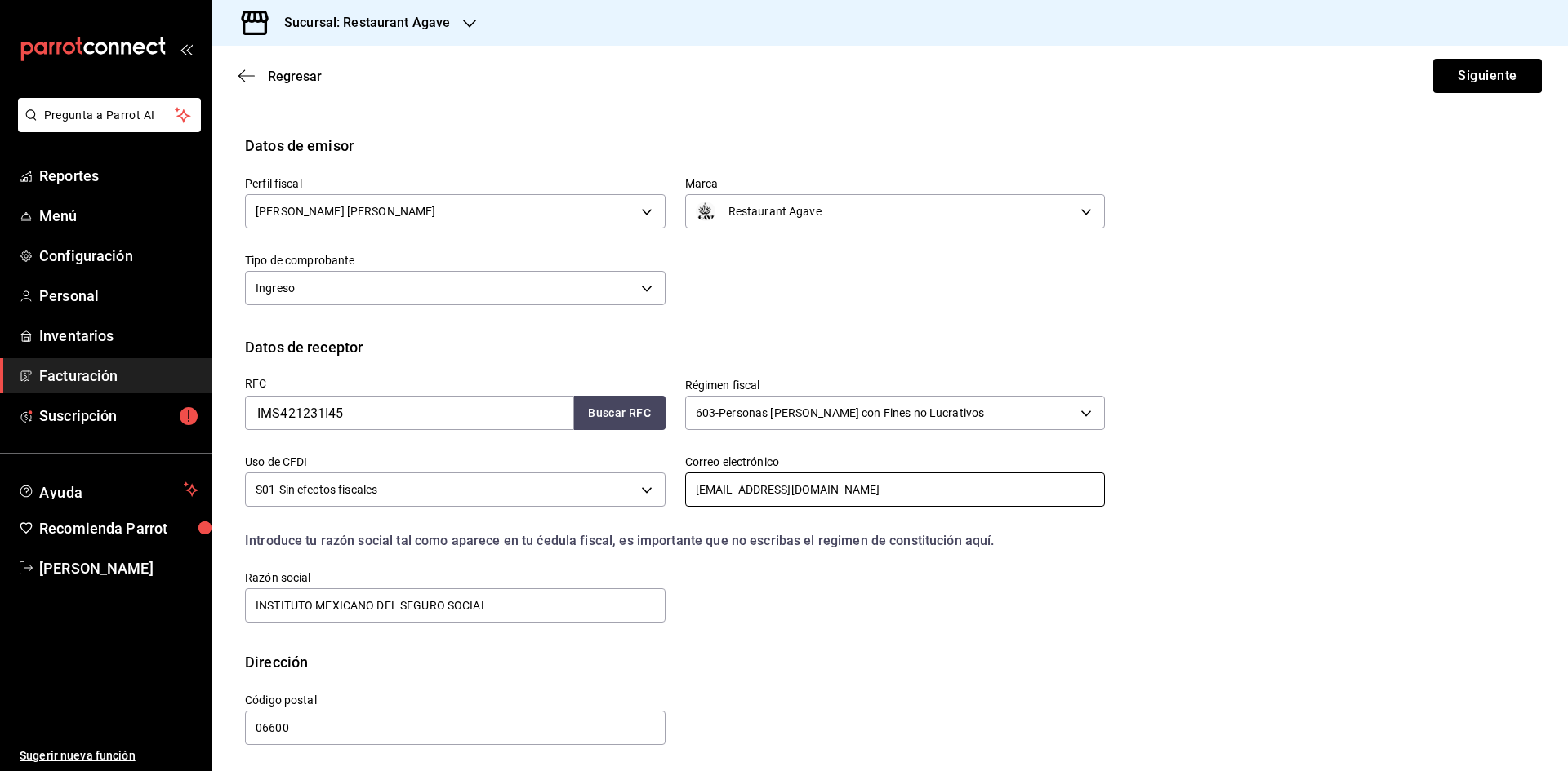
scroll to position [54, 0]
type input "[EMAIL_ADDRESS][DOMAIN_NAME]"
click at [1496, 64] on button "Siguiente" at bounding box center [1488, 76] width 109 height 34
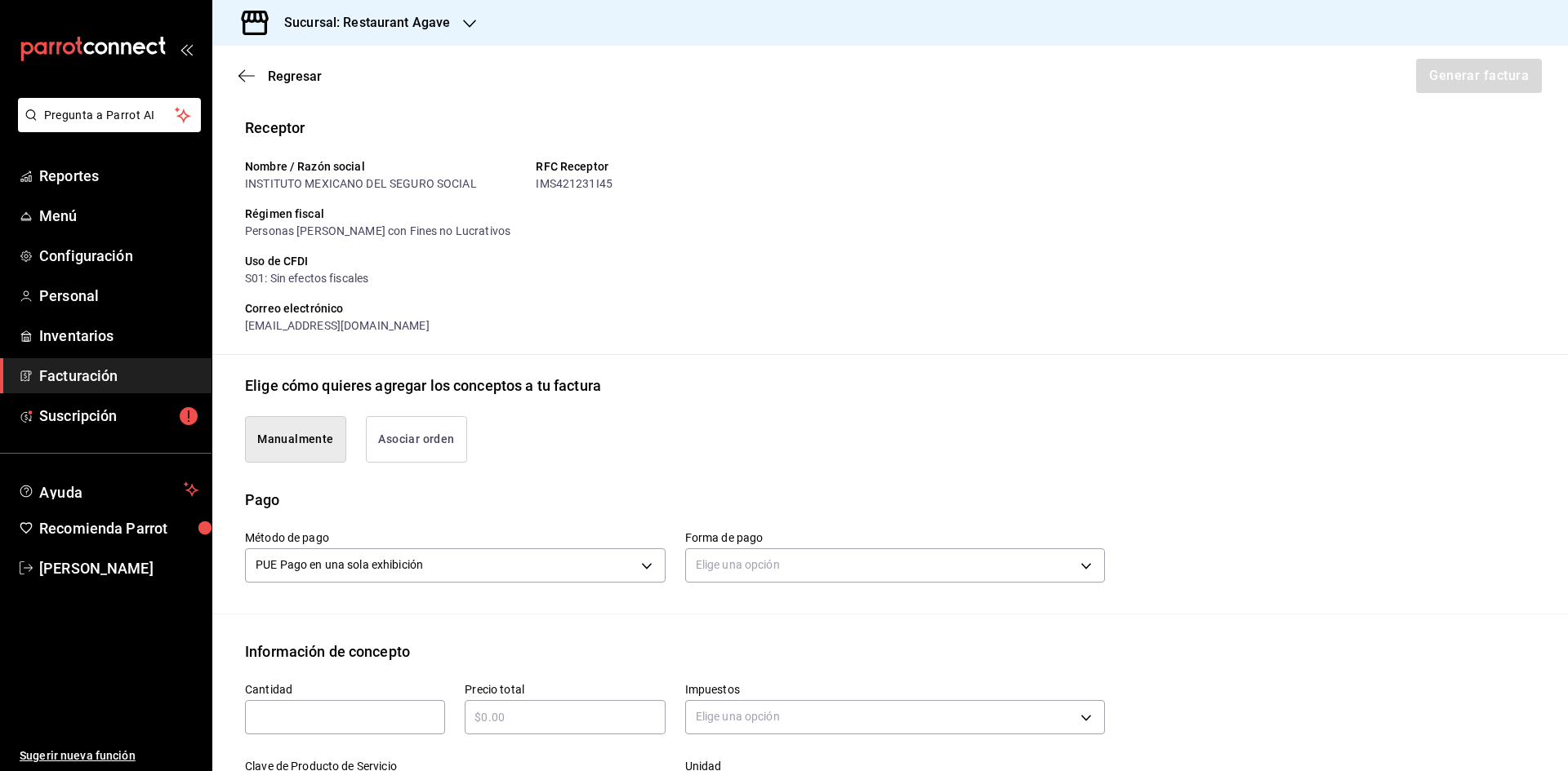
scroll to position [218, 0]
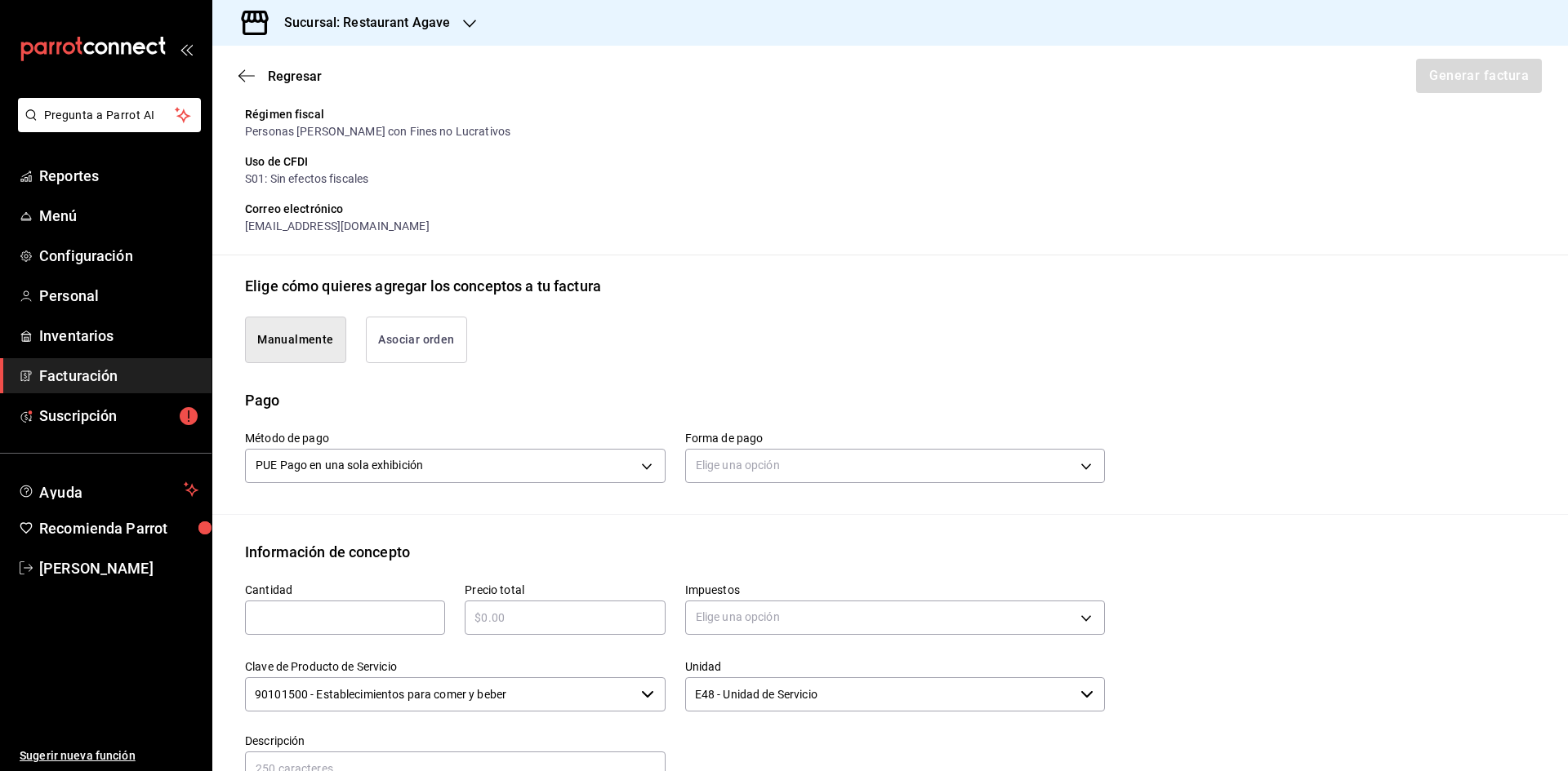
click at [343, 614] on input "text" at bounding box center [345, 618] width 200 height 20
type input "1"
click at [587, 617] on input "text" at bounding box center [565, 618] width 200 height 20
type input "$450"
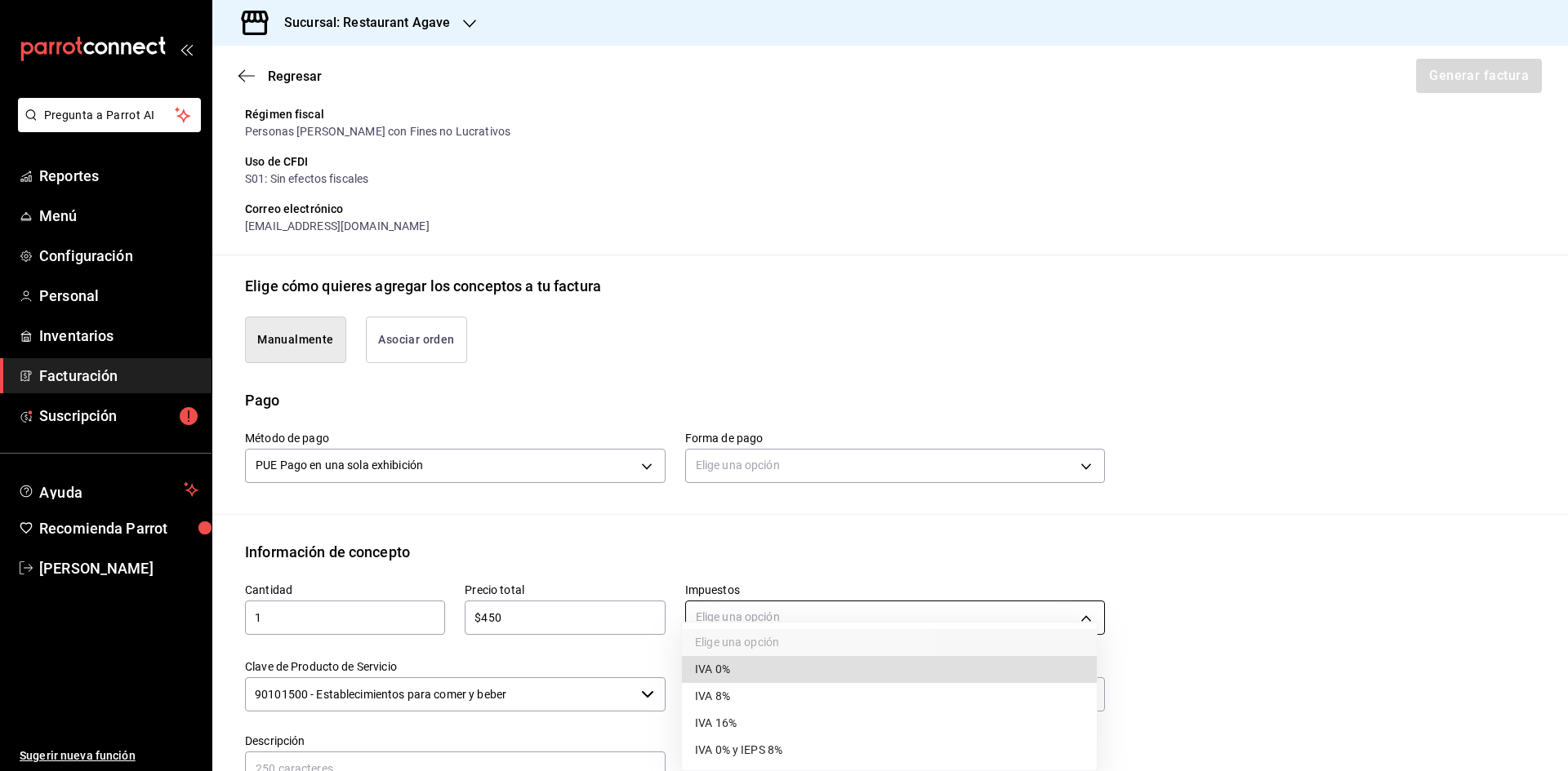
click at [742, 626] on body "Pregunta a Parrot AI Reportes Menú Configuración Personal Inventarios Facturaci…" at bounding box center [784, 385] width 1568 height 771
click at [761, 713] on li "IVA 16%" at bounding box center [889, 724] width 415 height 27
type input "IVA_16"
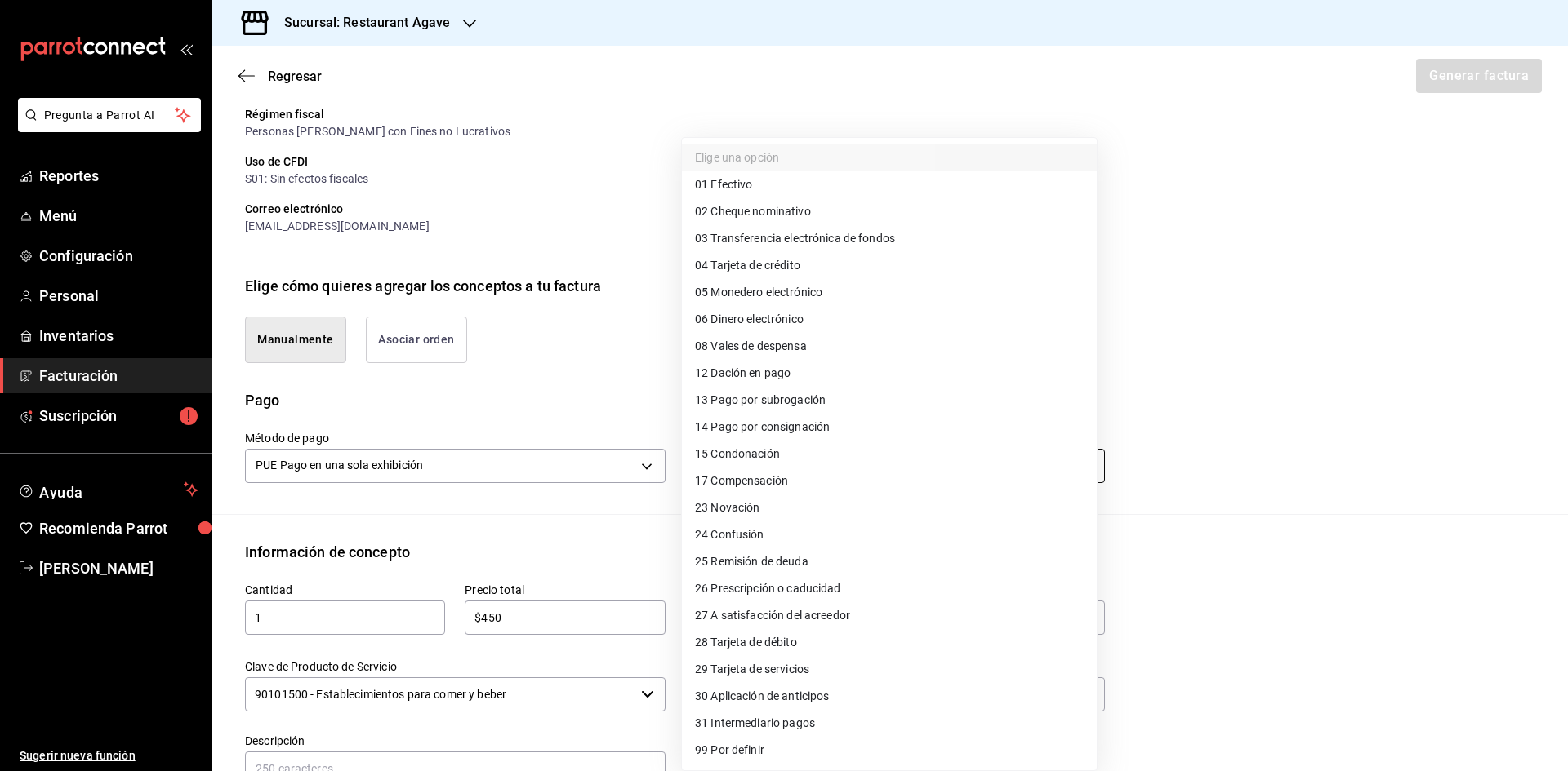
click at [847, 468] on body "Pregunta a Parrot AI Reportes Menú Configuración Personal Inventarios Facturaci…" at bounding box center [784, 385] width 1568 height 771
click at [814, 264] on li "04 Tarjeta de crédito" at bounding box center [889, 265] width 415 height 27
type input "04"
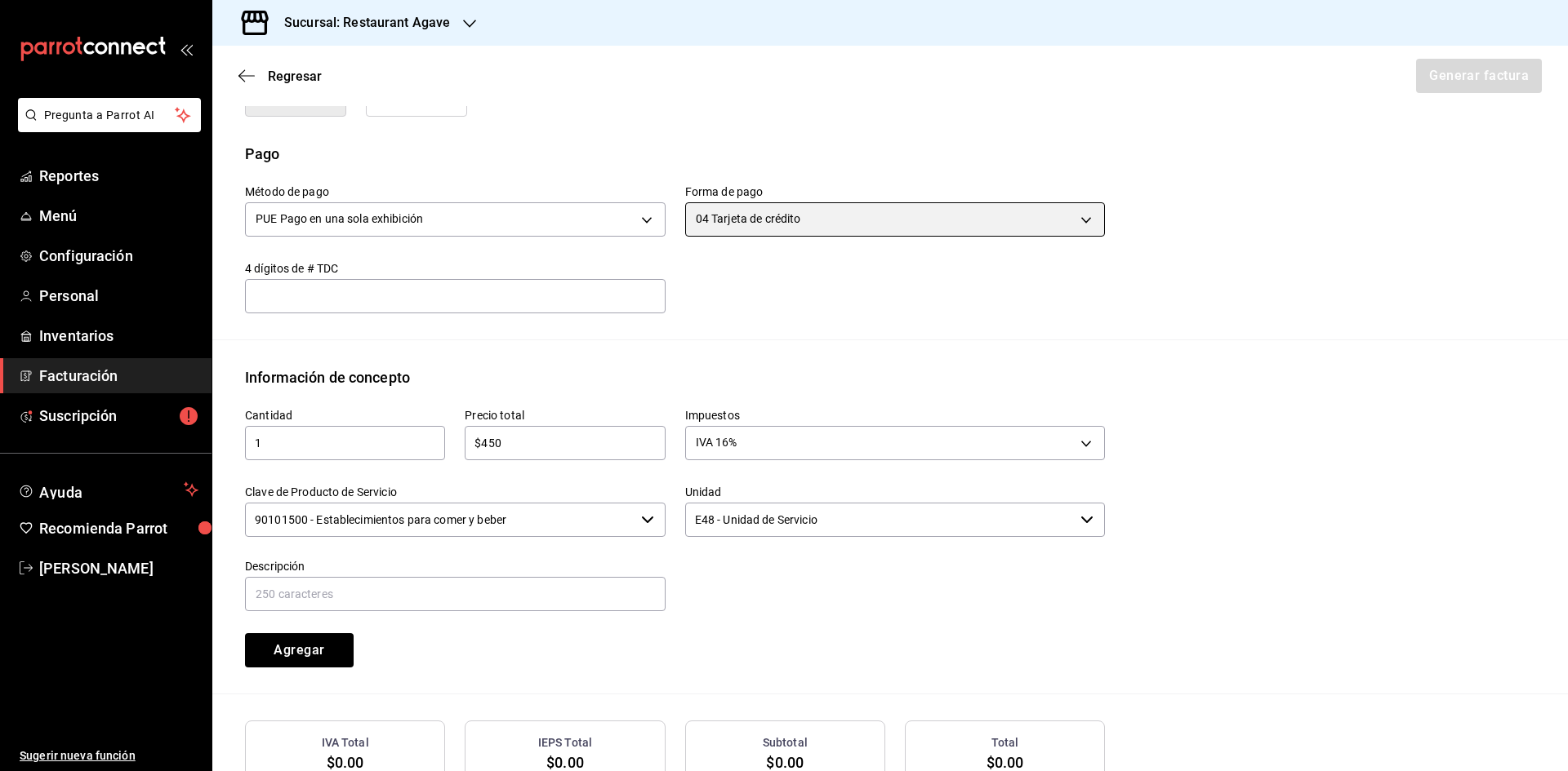
scroll to position [463, 0]
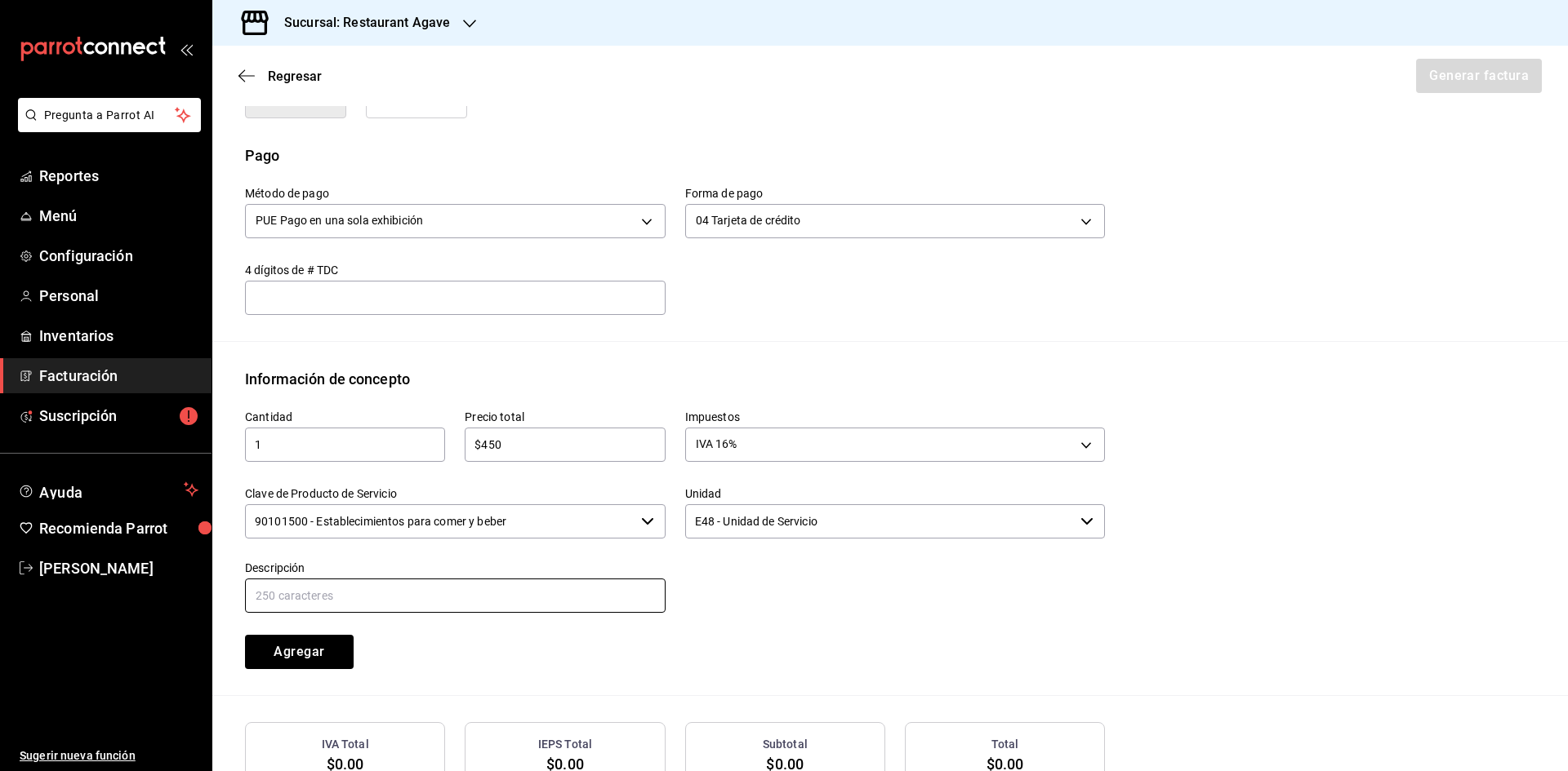
click at [350, 601] on input "text" at bounding box center [455, 596] width 421 height 34
type input "Consumo"
click at [295, 644] on button "Agregar" at bounding box center [299, 652] width 109 height 34
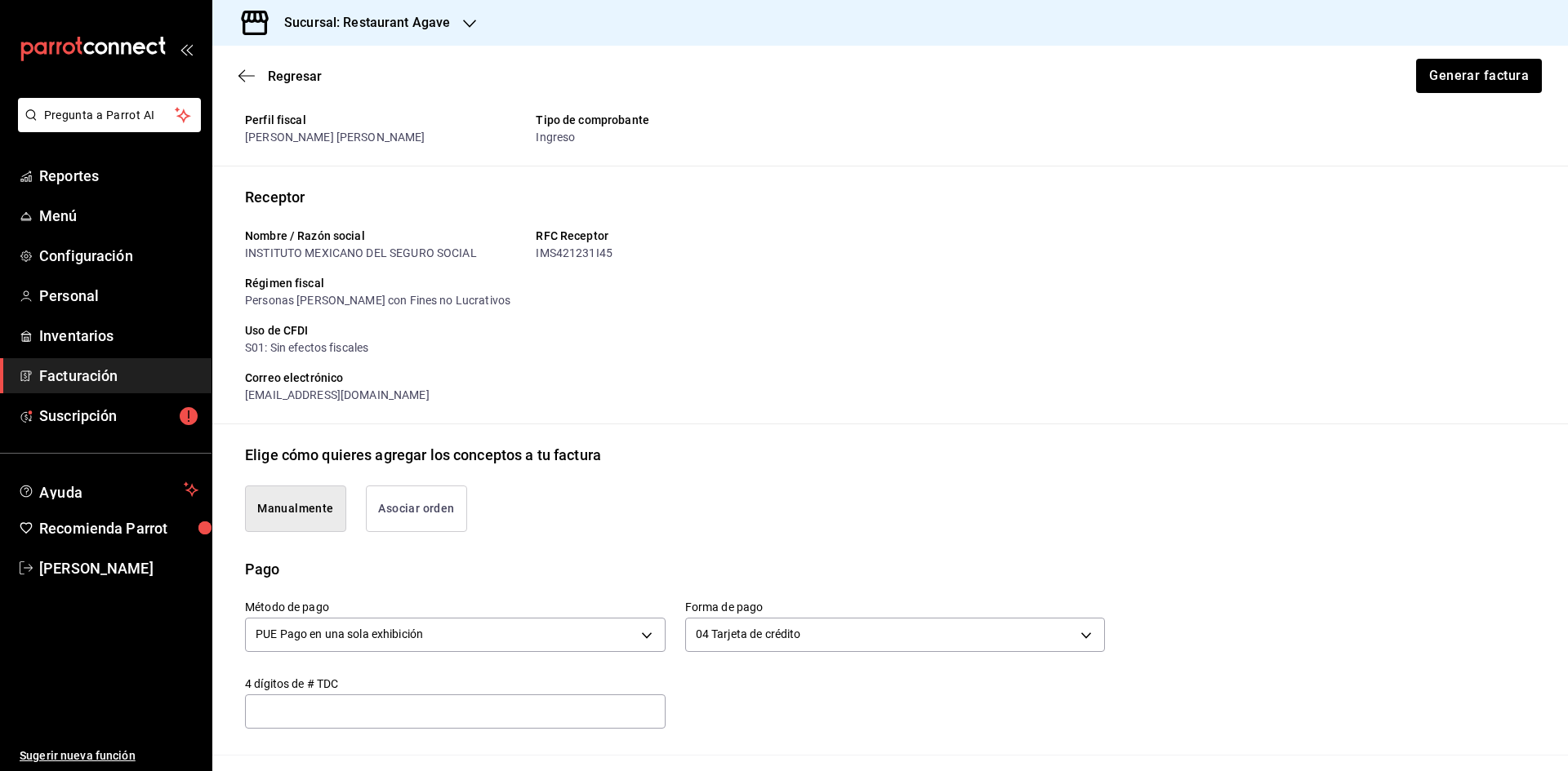
scroll to position [0, 0]
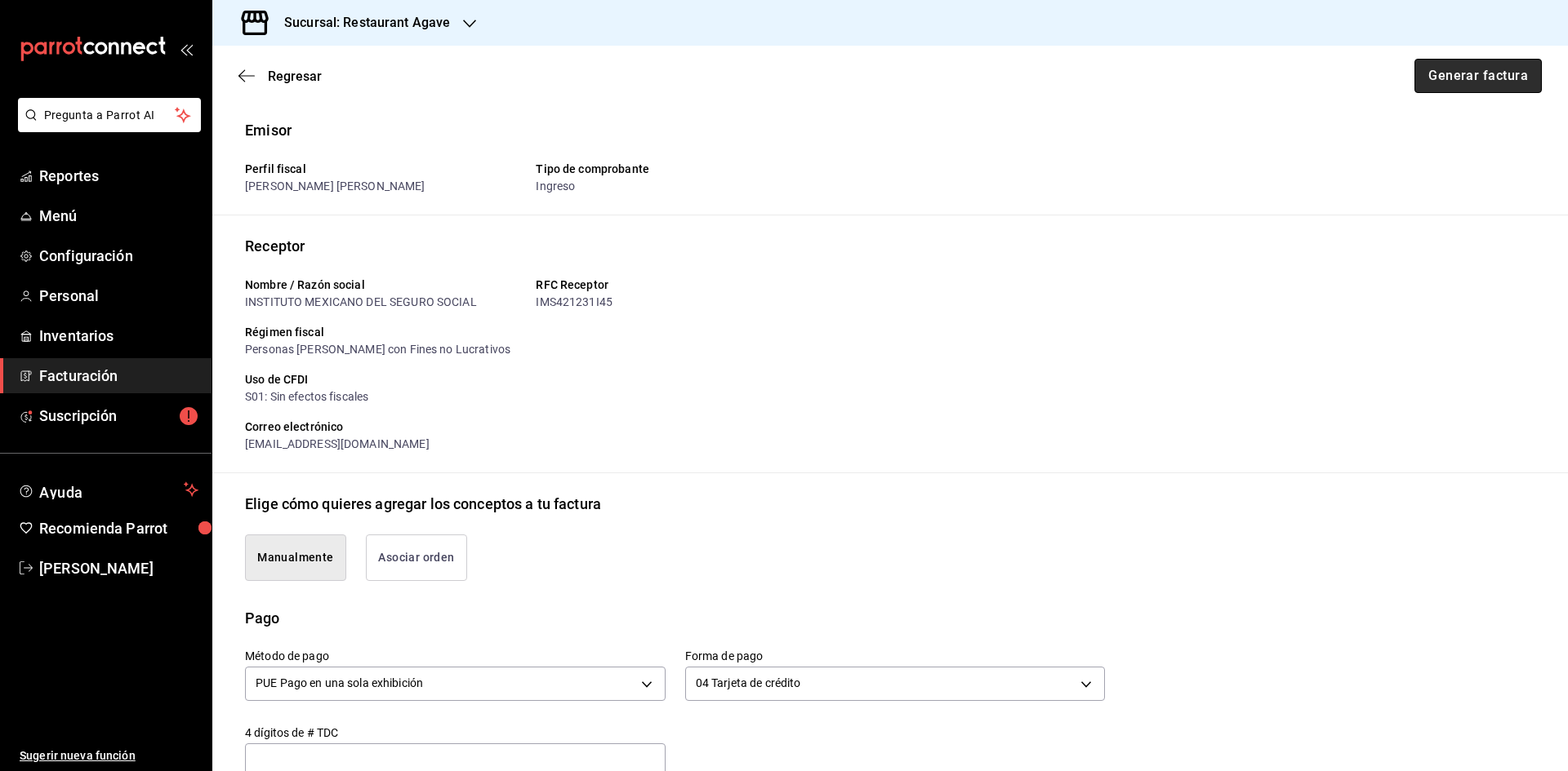
click at [1493, 79] on button "Generar factura" at bounding box center [1478, 76] width 128 height 34
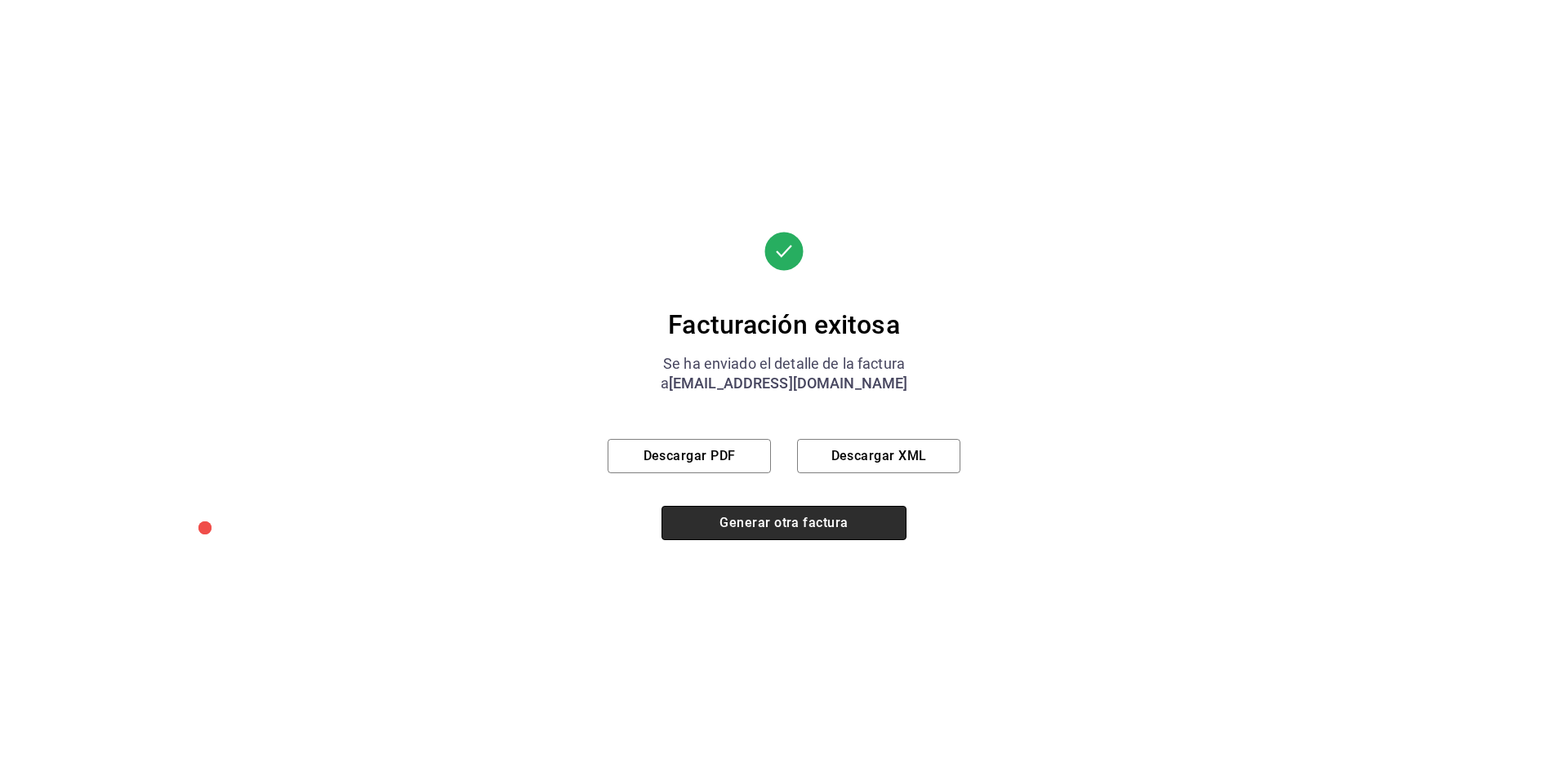
click at [793, 526] on button "Generar otra factura" at bounding box center [784, 523] width 245 height 34
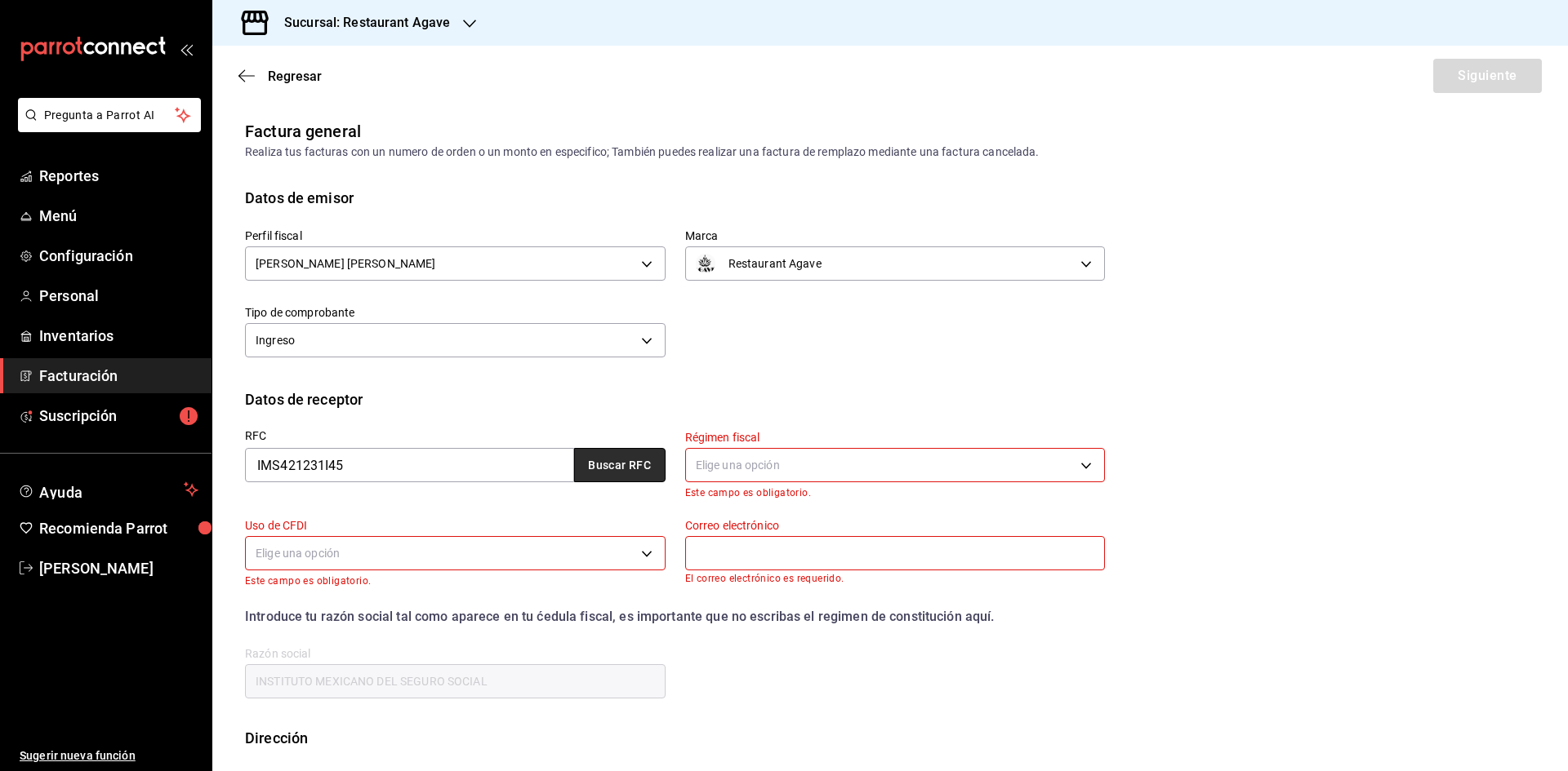
click at [584, 472] on button "Buscar RFC" at bounding box center [620, 465] width 91 height 34
type input "603"
type input "S01"
type input "[EMAIL_ADDRESS][DOMAIN_NAME]"
type input "06600"
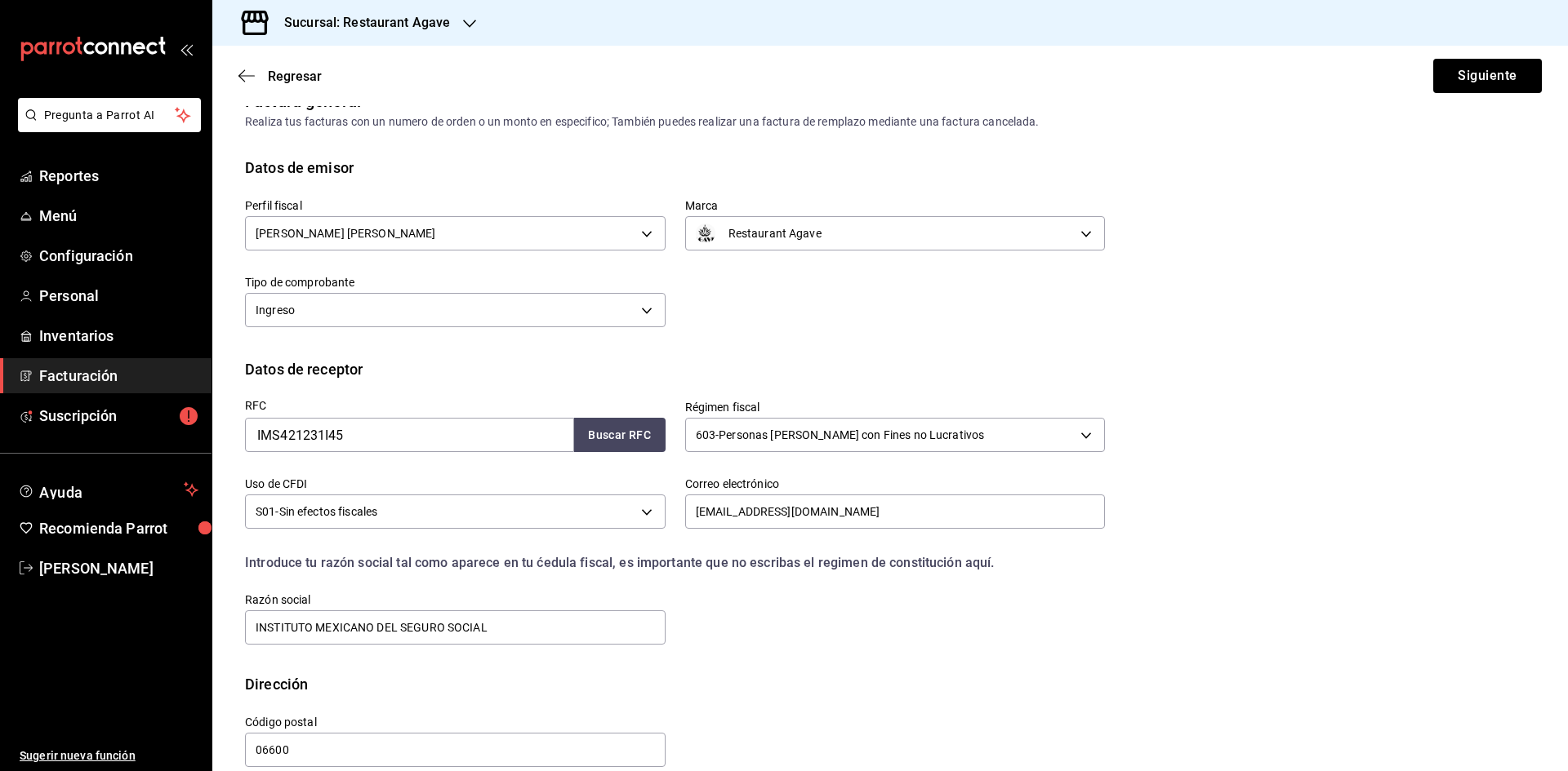
scroll to position [54, 0]
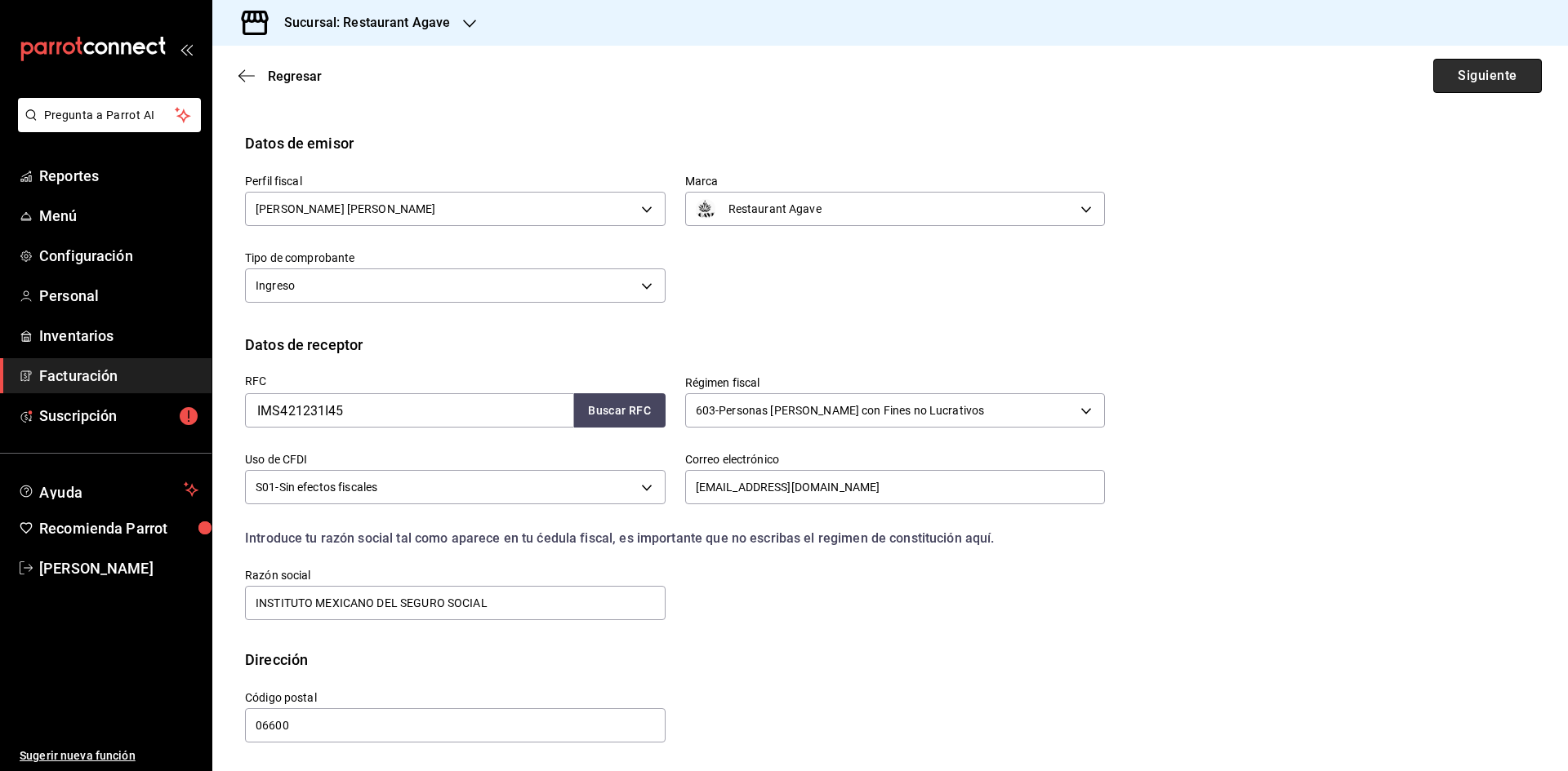
click at [1505, 63] on button "Siguiente" at bounding box center [1488, 76] width 109 height 34
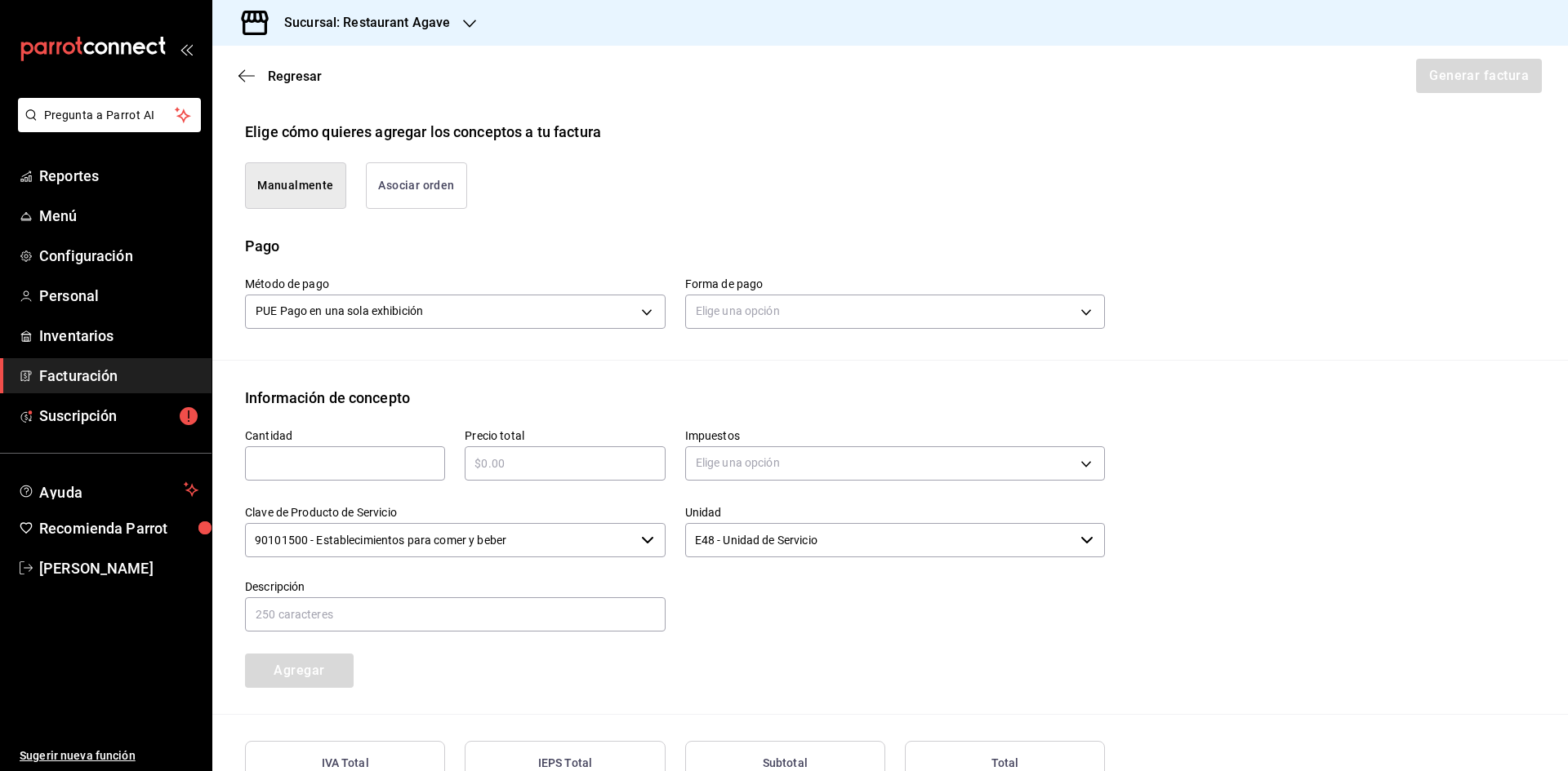
scroll to position [507, 0]
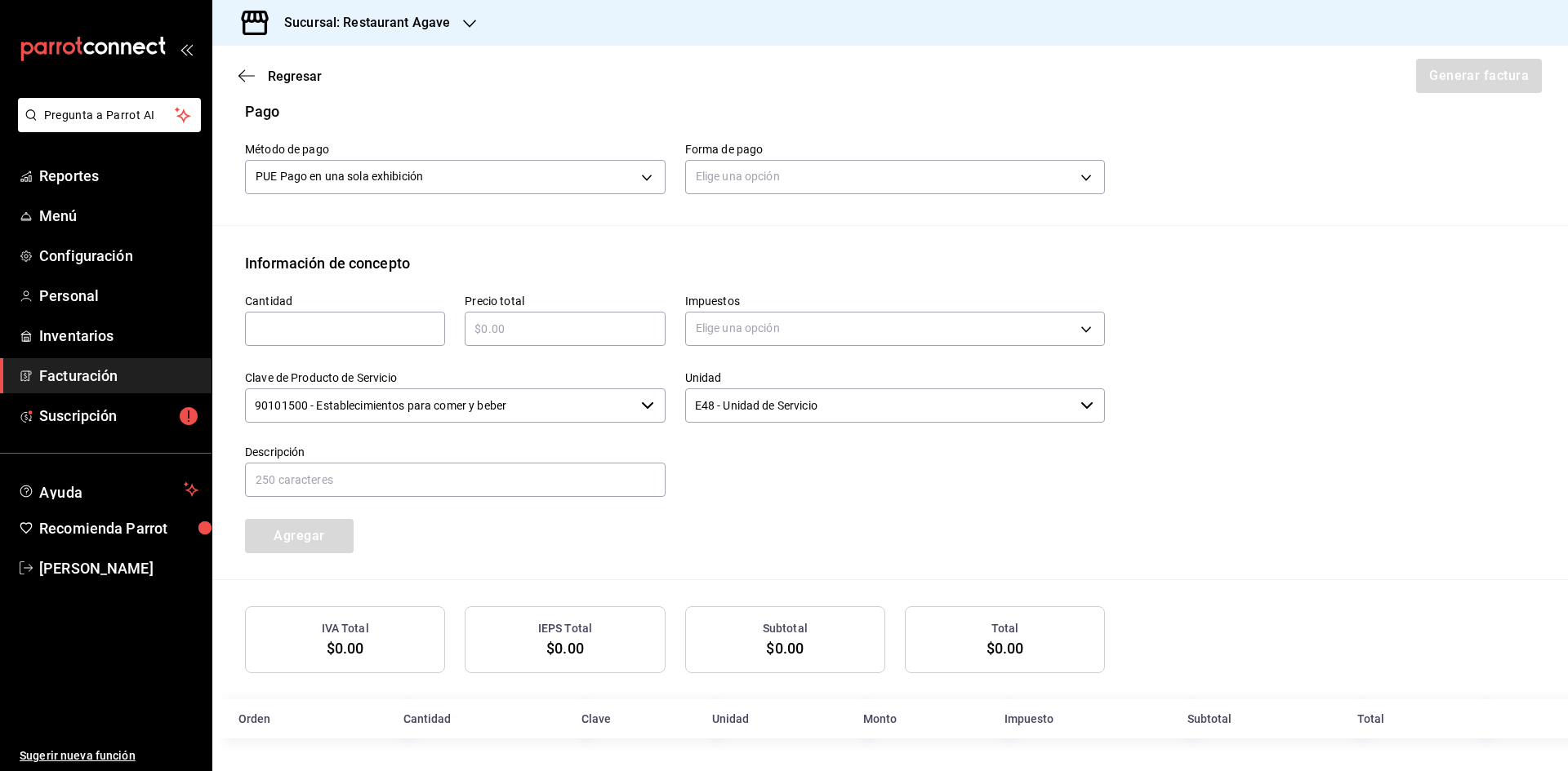
click at [366, 331] on input "text" at bounding box center [345, 329] width 200 height 20
type input "1"
click at [549, 345] on div "Precio total ​" at bounding box center [555, 313] width 220 height 77
click at [551, 331] on input "text" at bounding box center [565, 329] width 200 height 20
type input "$450"
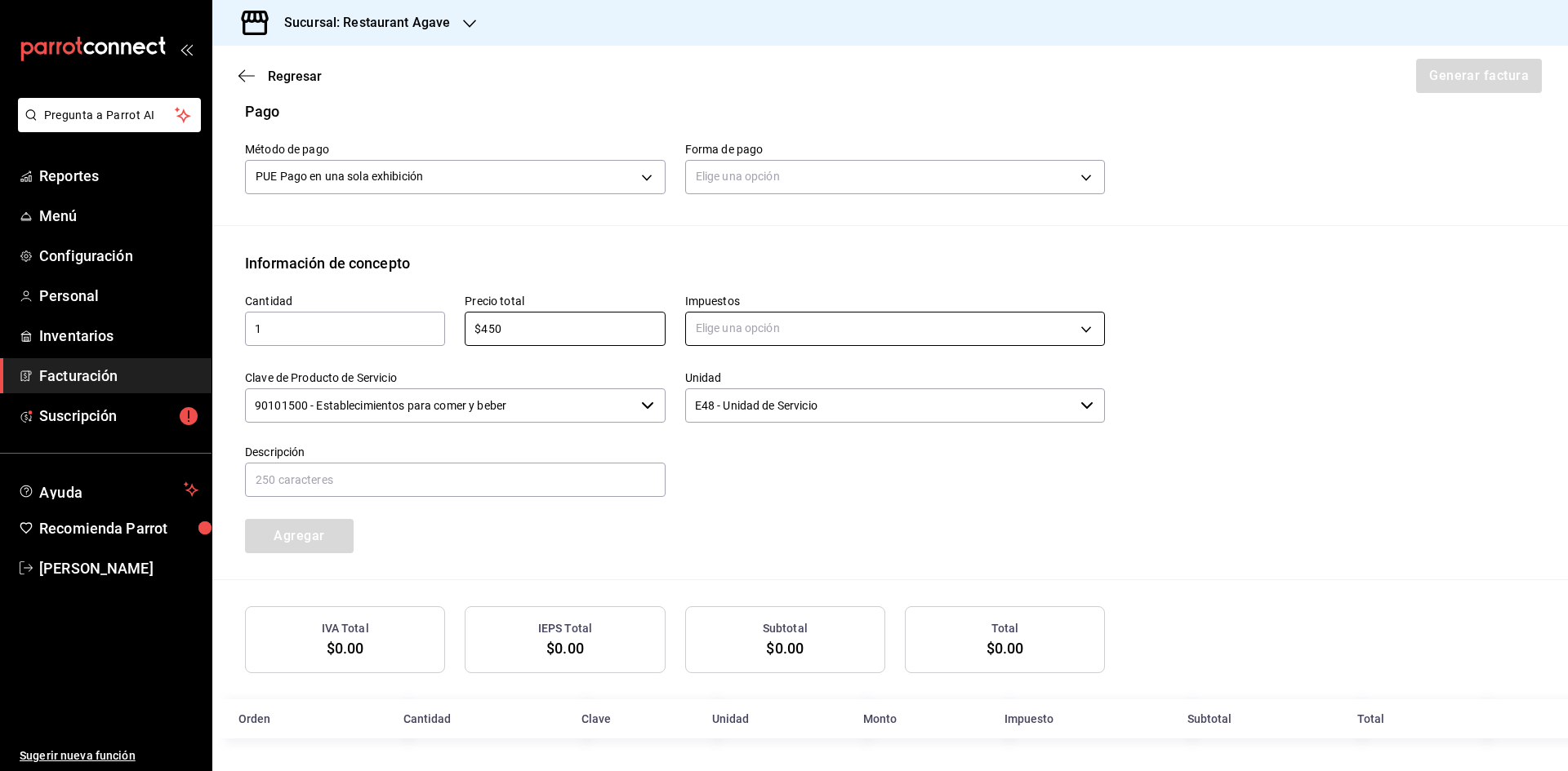
click at [755, 319] on body "Pregunta a Parrot AI Reportes Menú Configuración Personal Inventarios Facturaci…" at bounding box center [784, 385] width 1568 height 771
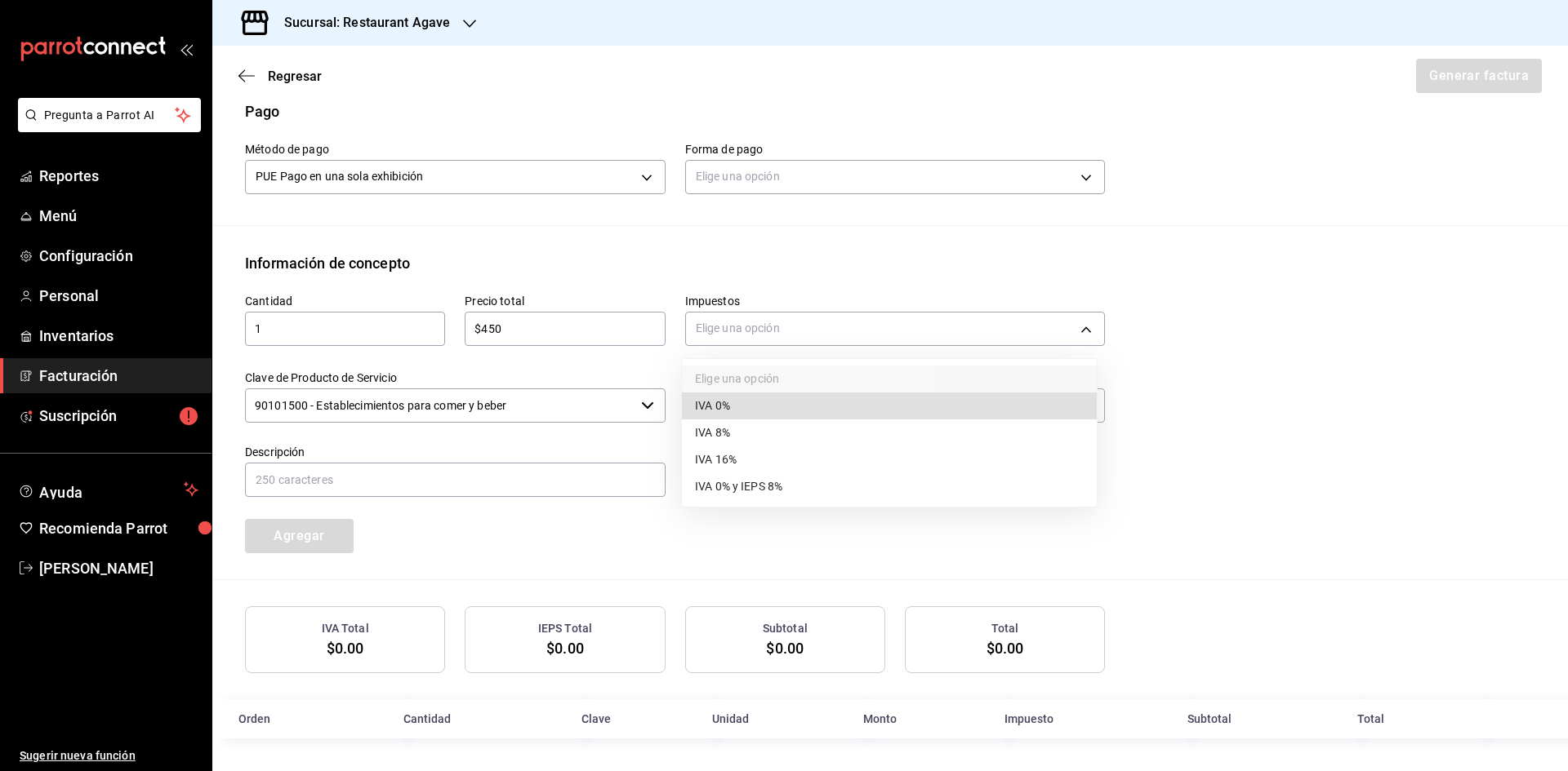
click at [752, 451] on li "IVA 16%" at bounding box center [889, 460] width 415 height 27
type input "IVA_16"
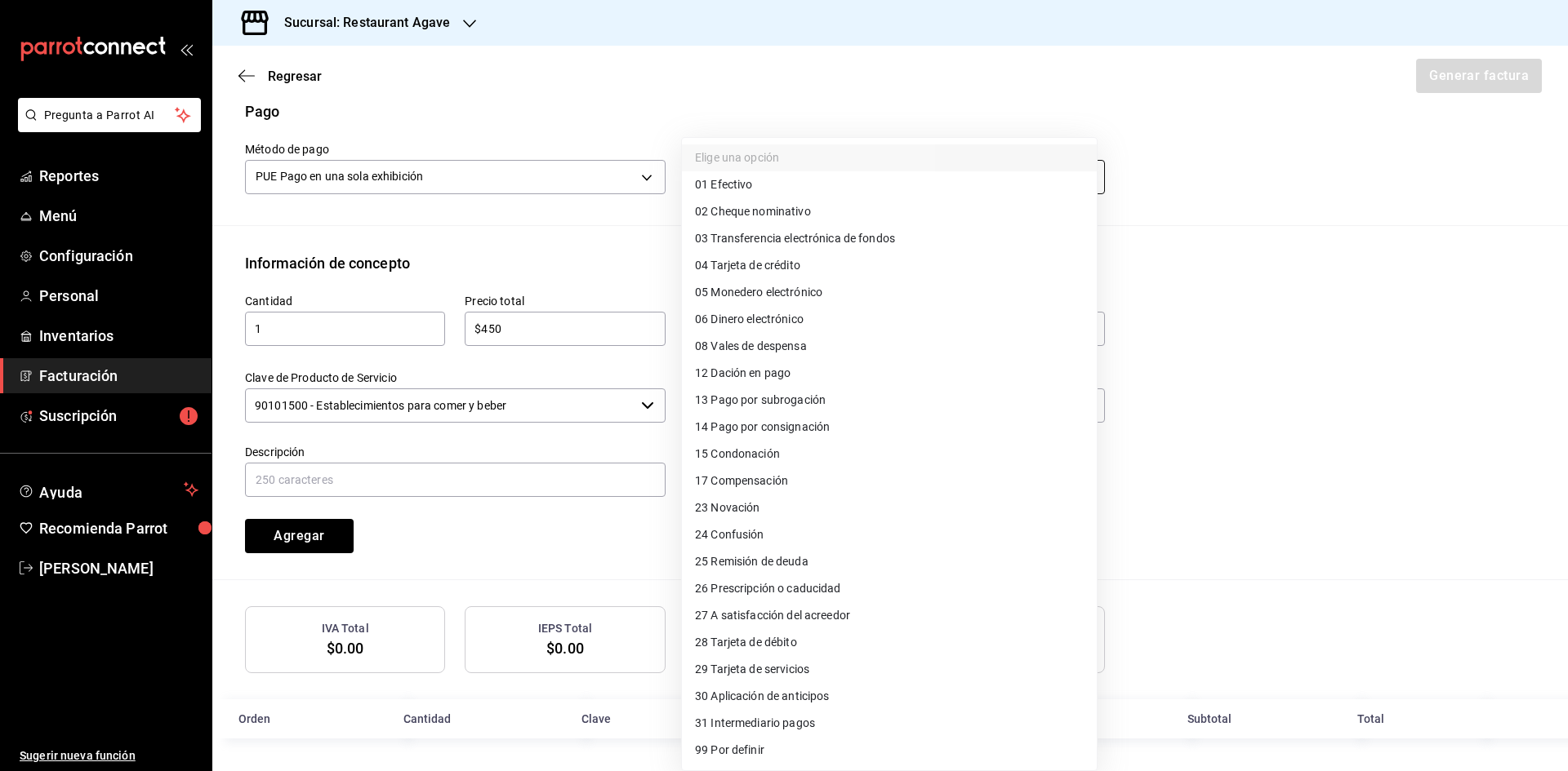
click at [764, 169] on body "Pregunta a Parrot AI Reportes Menú Configuración Personal Inventarios Facturaci…" at bounding box center [784, 385] width 1568 height 771
click at [812, 262] on li "04 Tarjeta de crédito" at bounding box center [889, 265] width 415 height 27
type input "04"
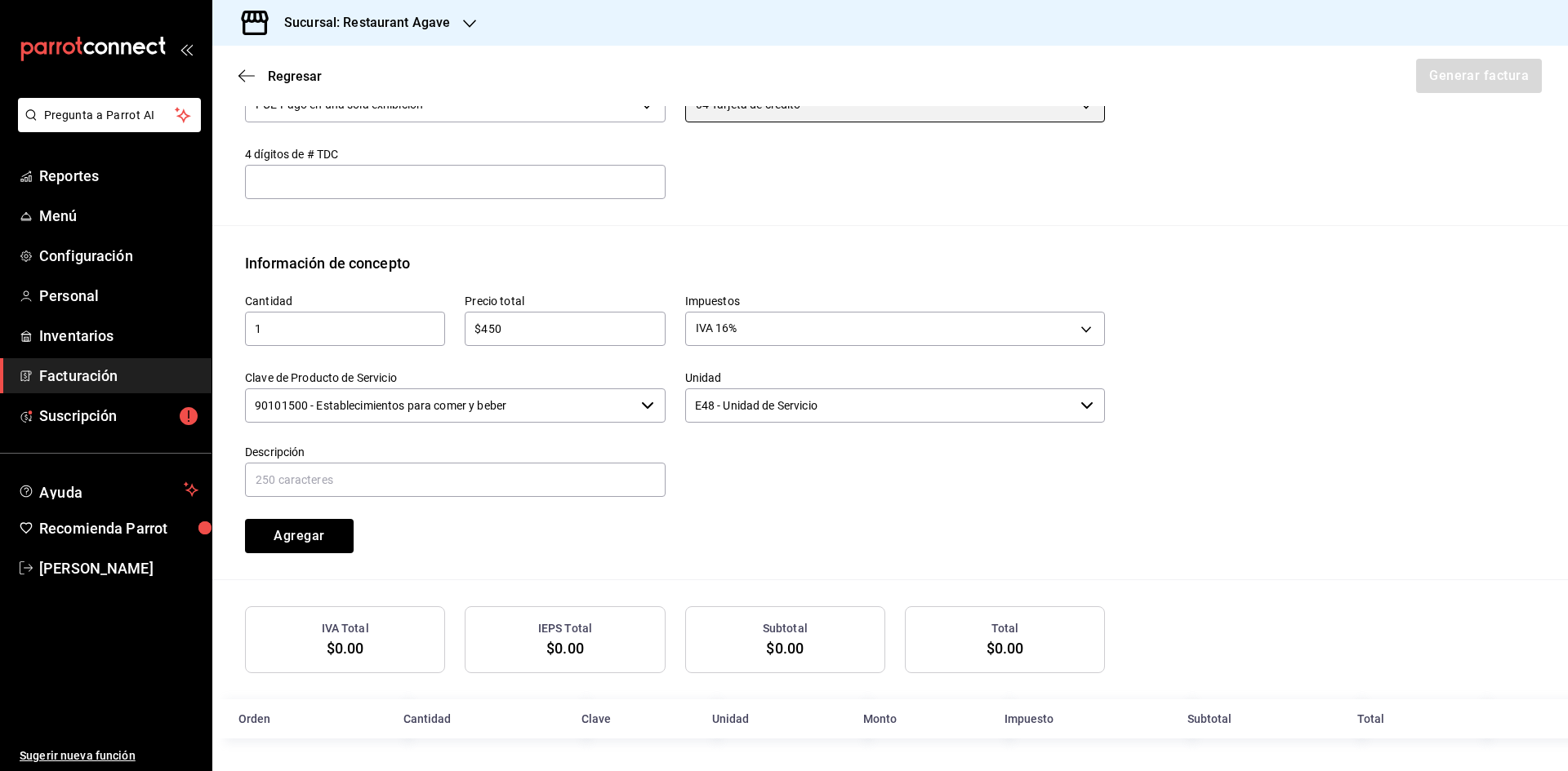
scroll to position [580, 0]
click at [365, 487] on input "text" at bounding box center [455, 480] width 421 height 34
type input "Consumo"
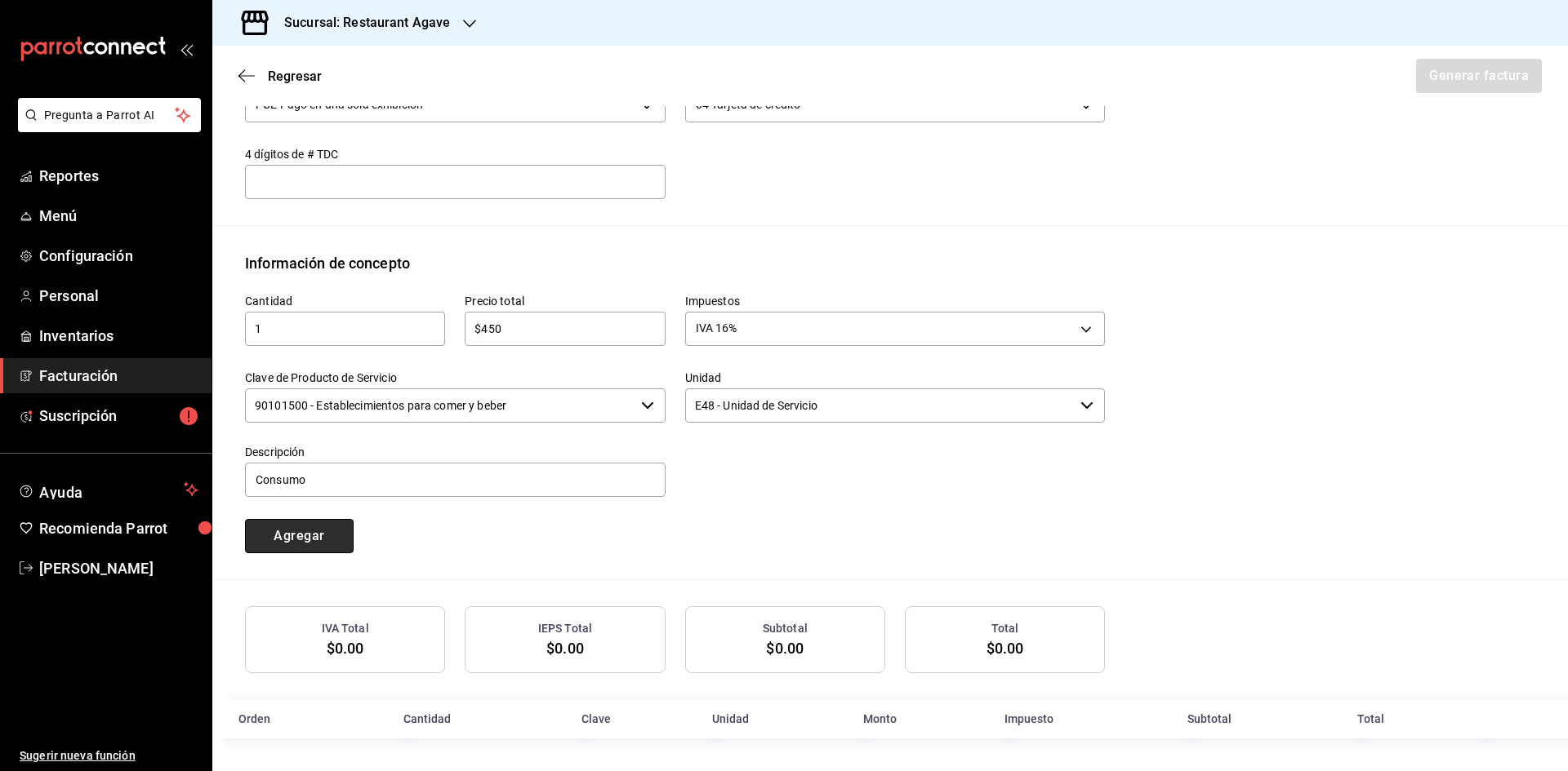
click at [265, 543] on button "Agregar" at bounding box center [299, 536] width 109 height 34
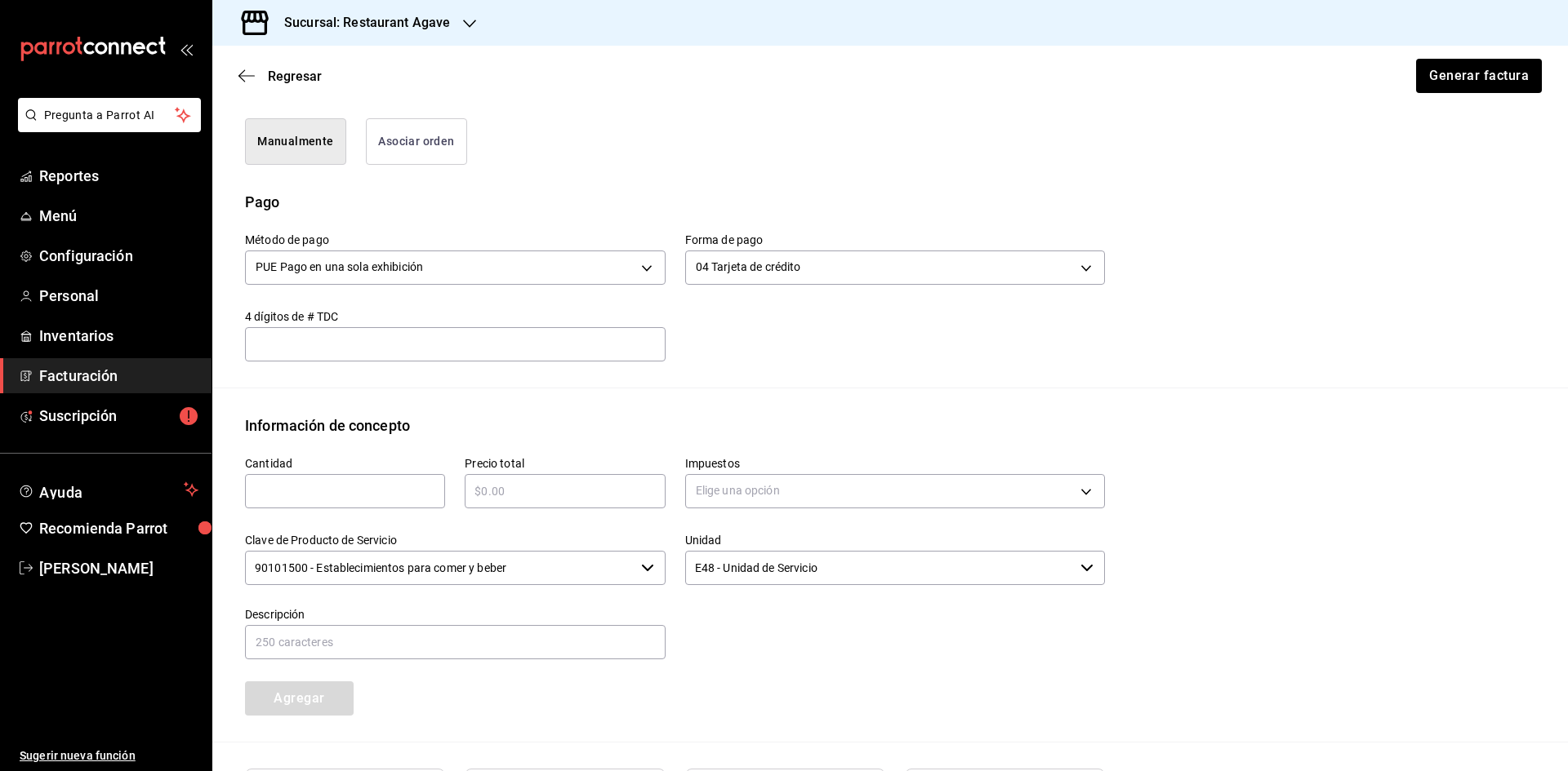
scroll to position [253, 0]
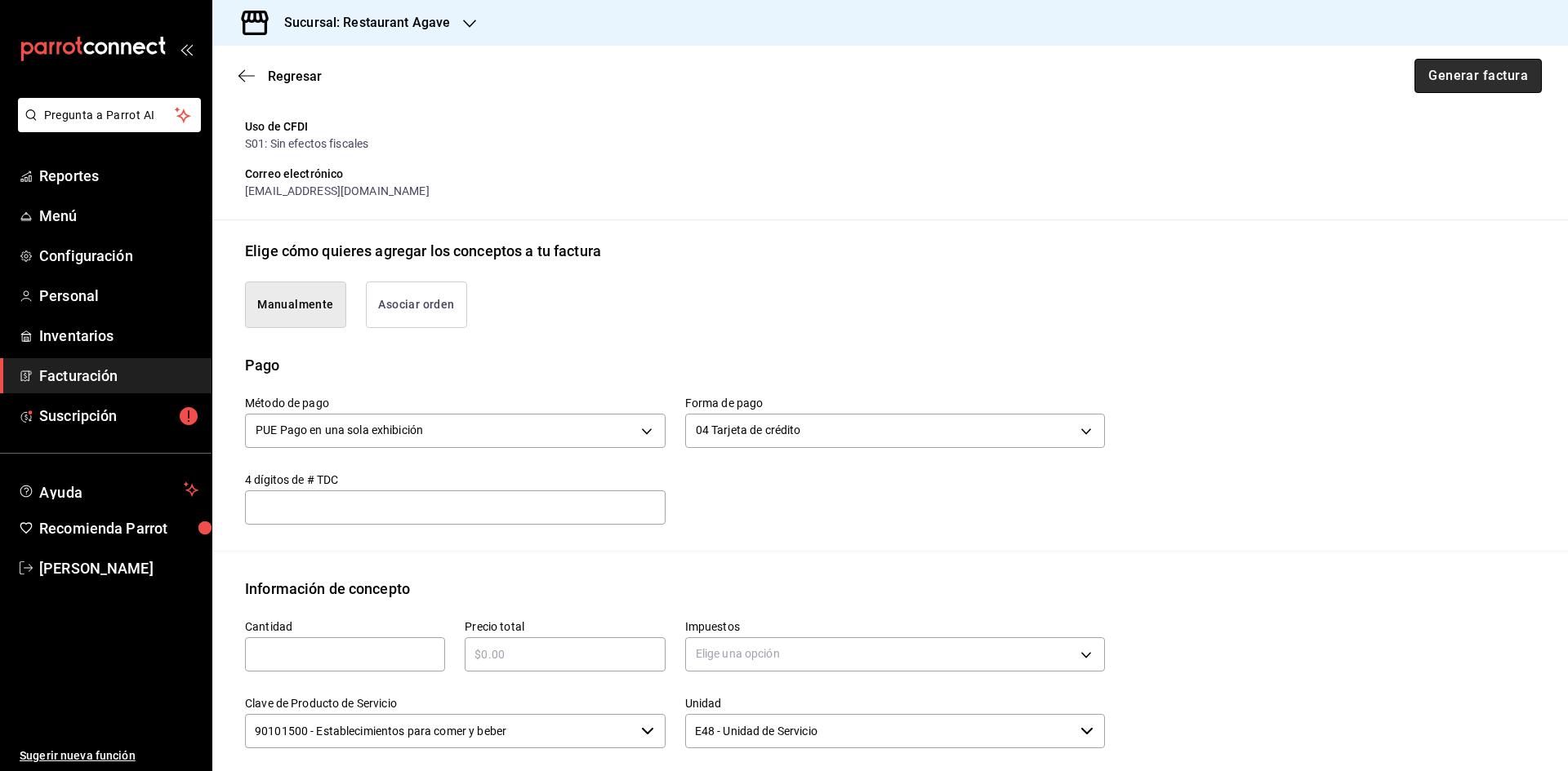
click at [1458, 80] on button "Generar factura" at bounding box center [1478, 76] width 128 height 34
